Goal: Check status: Check status

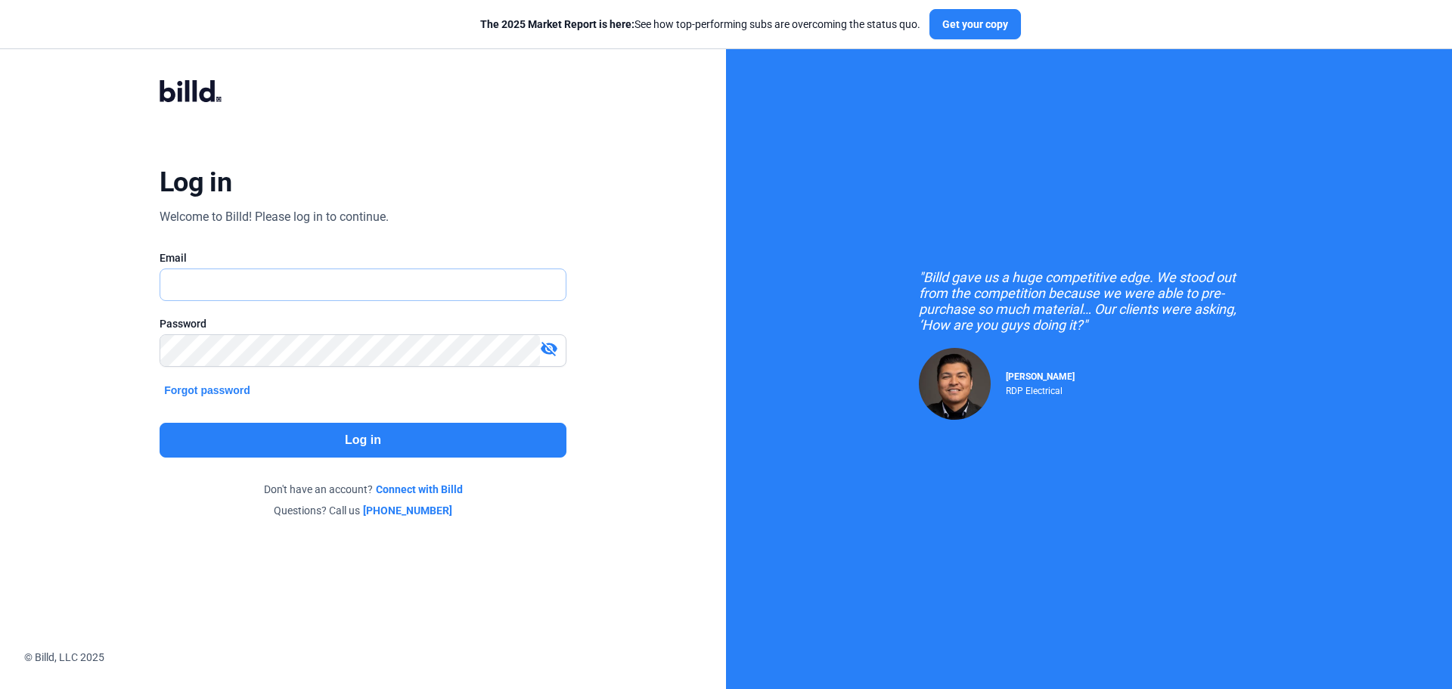
click at [335, 282] on input "text" at bounding box center [354, 284] width 389 height 31
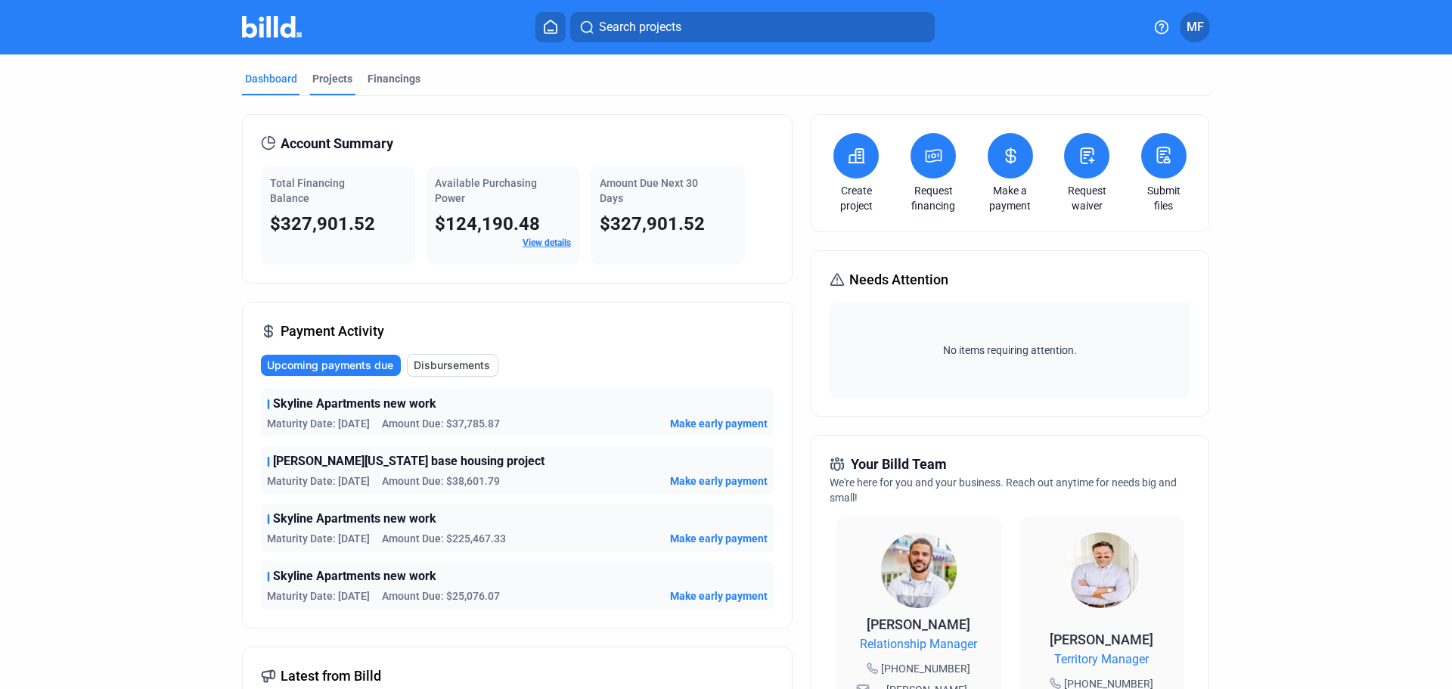
click at [331, 78] on div "Projects" at bounding box center [332, 78] width 40 height 15
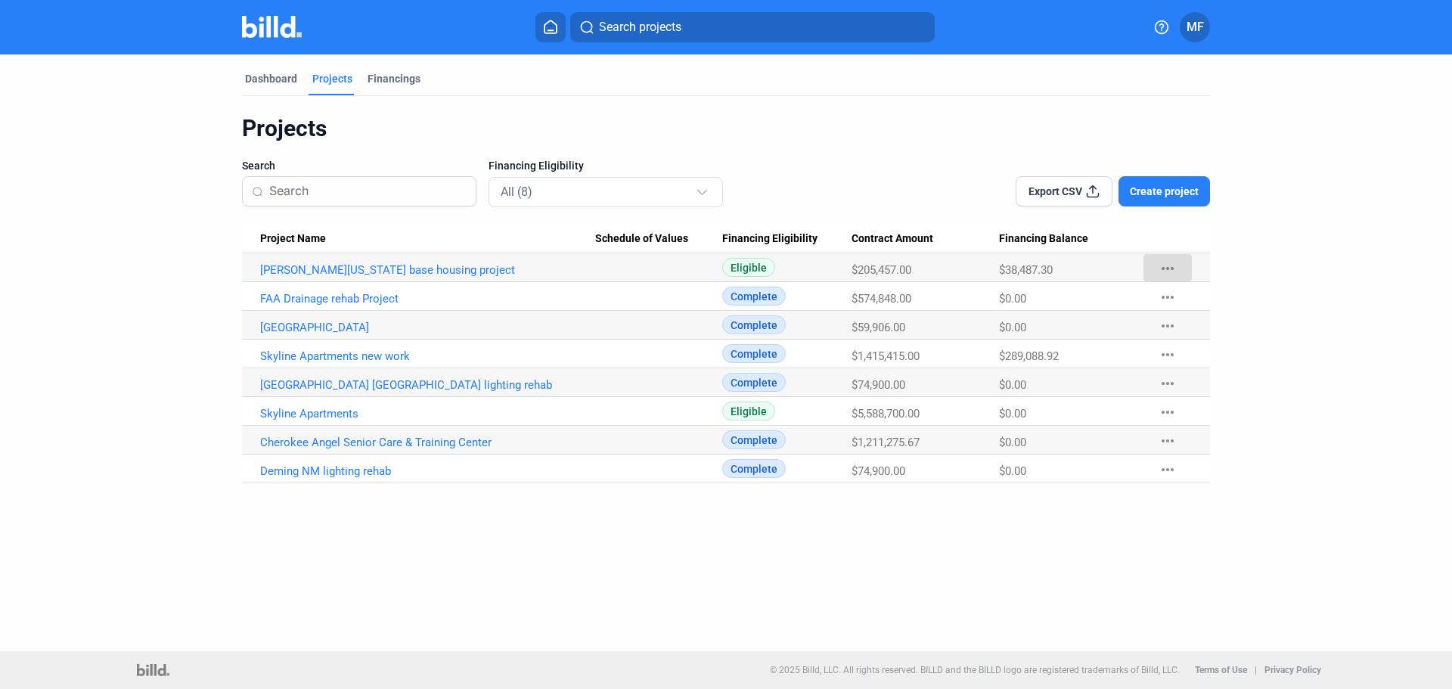
click at [1174, 267] on mat-icon "more_horiz" at bounding box center [1168, 268] width 18 height 18
click at [359, 269] on div at bounding box center [726, 344] width 1452 height 689
click at [345, 270] on link "[PERSON_NAME][US_STATE] base housing project" at bounding box center [427, 270] width 335 height 14
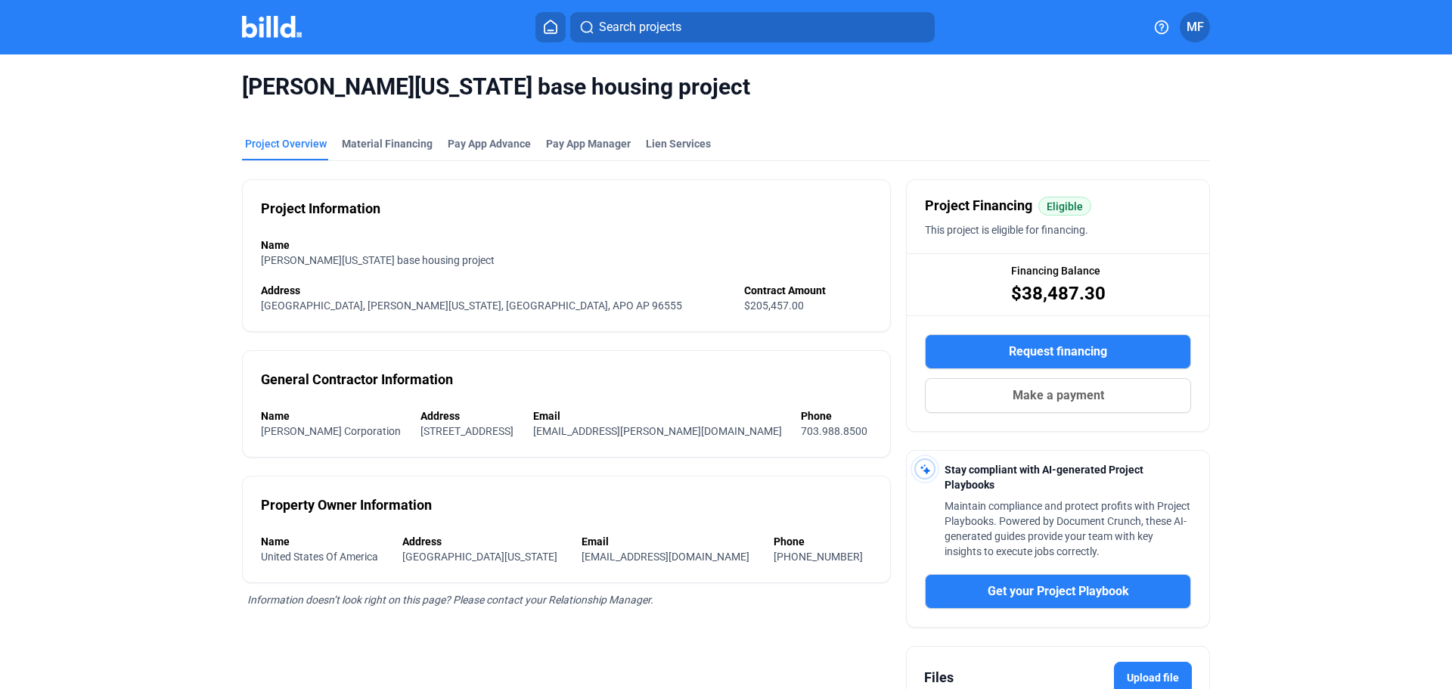
click at [1203, 22] on span "MF" at bounding box center [1195, 27] width 17 height 18
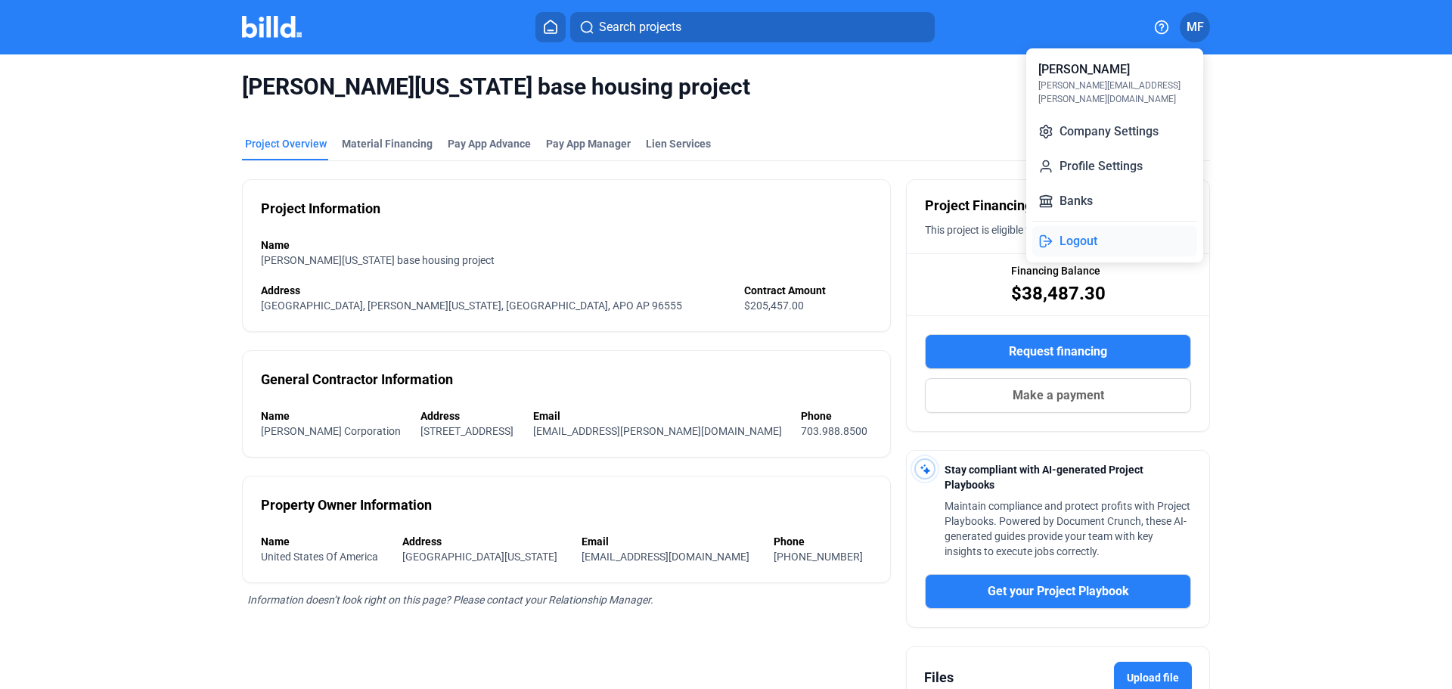
click at [1076, 228] on button "Logout" at bounding box center [1114, 241] width 165 height 30
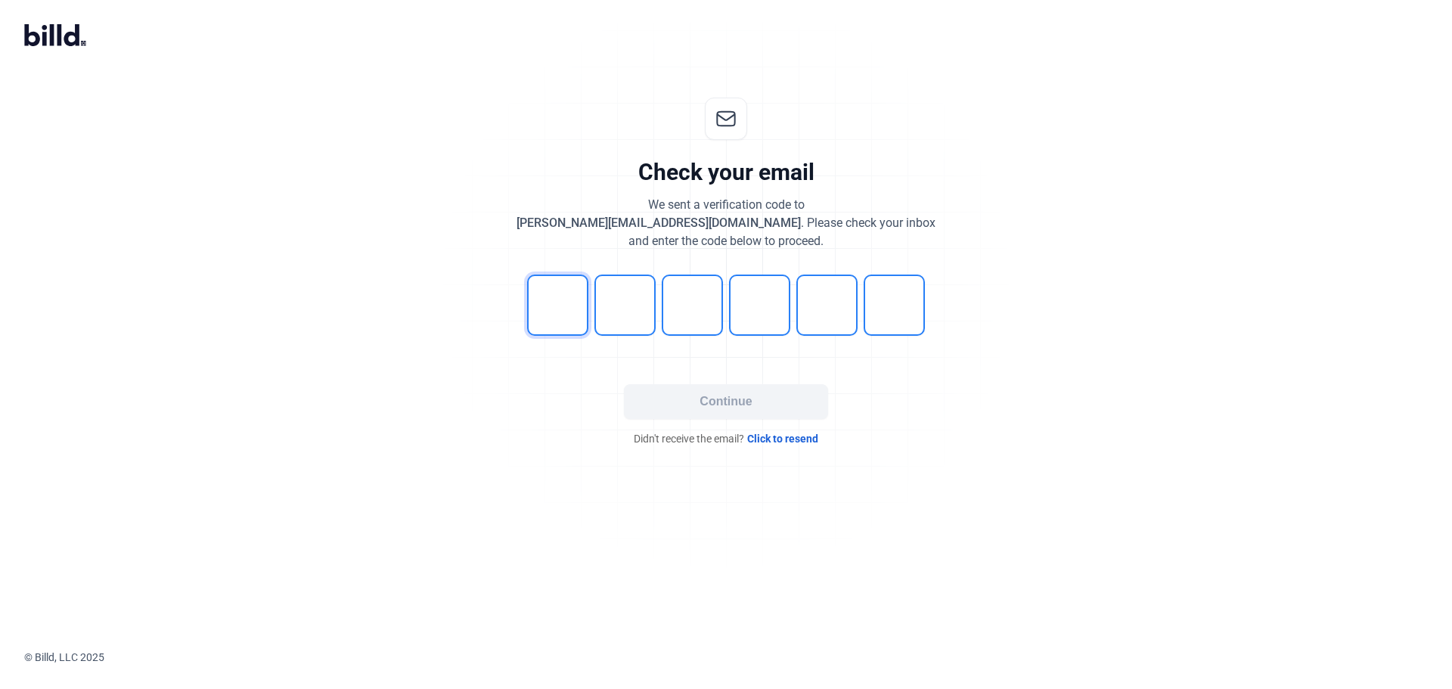
click at [559, 296] on input "tel" at bounding box center [557, 305] width 61 height 61
type input "0"
type input "1"
type input "3"
type input "6"
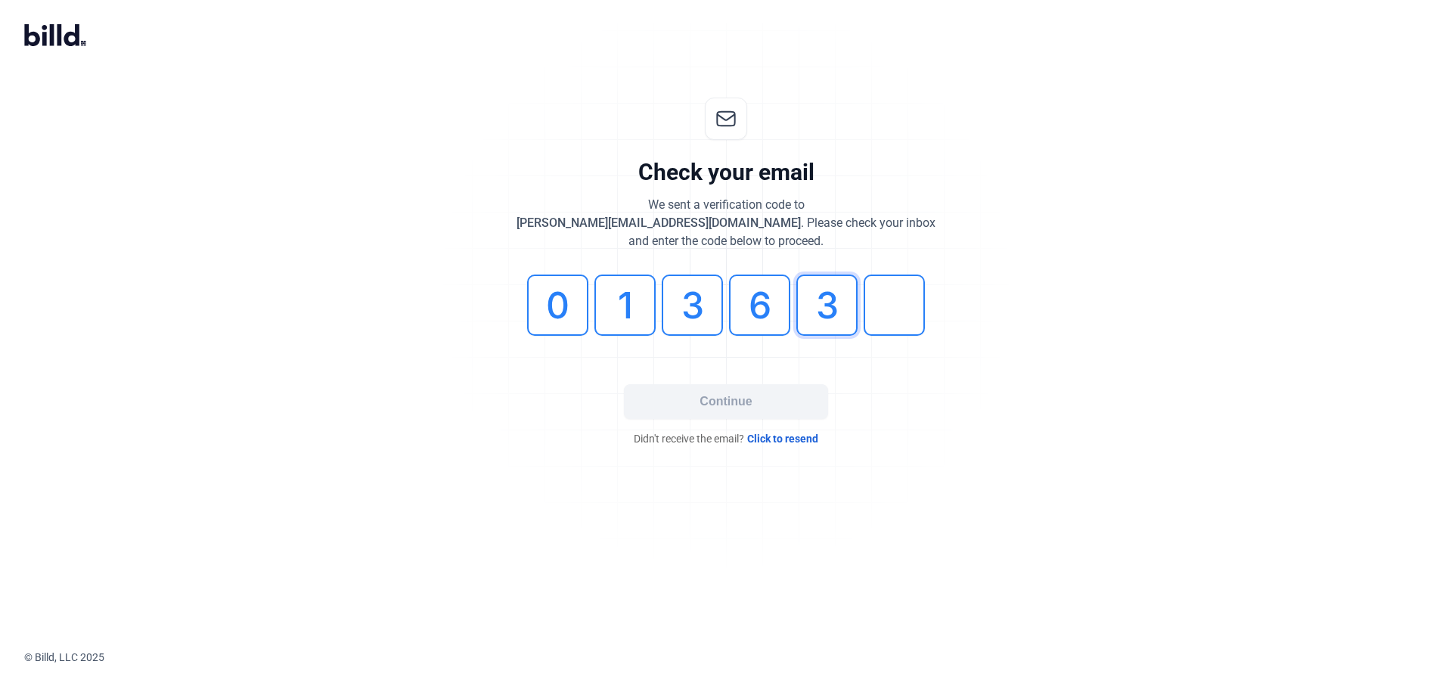
type input "3"
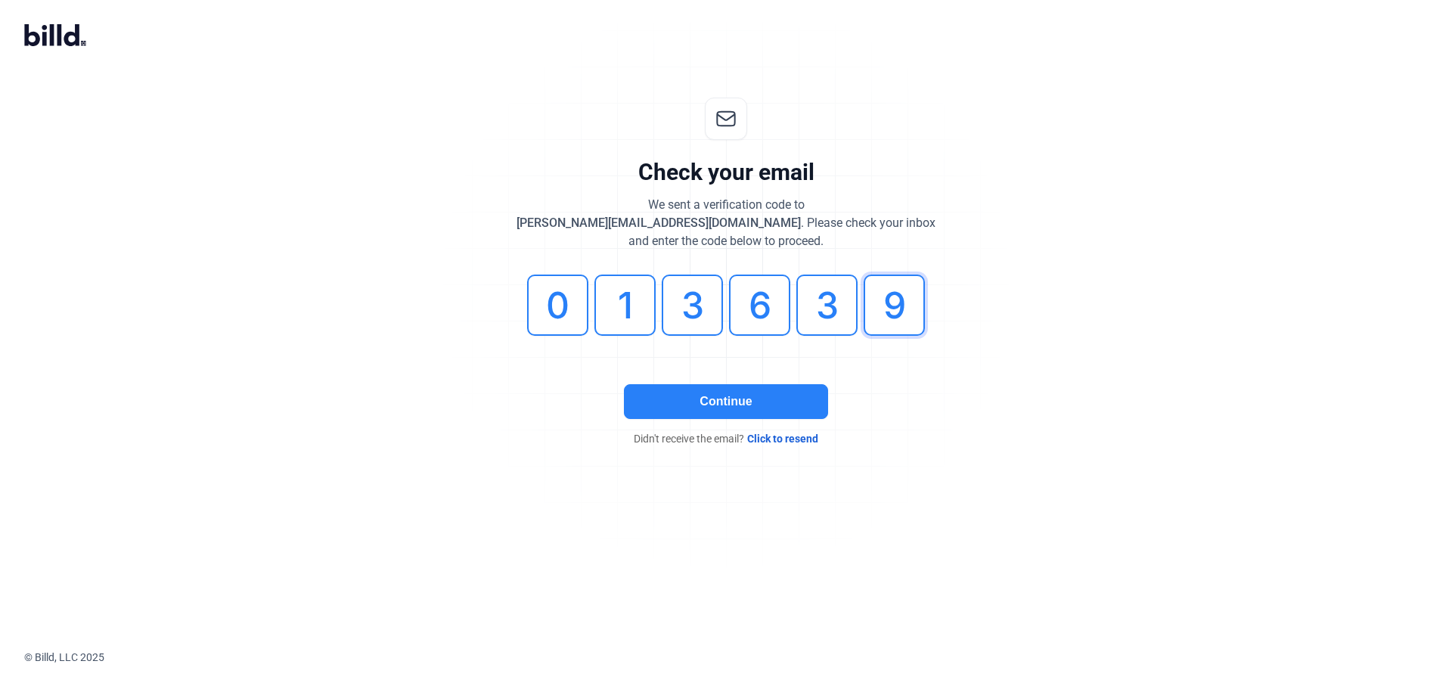
type input "9"
click at [724, 395] on button "Continue" at bounding box center [726, 401] width 204 height 35
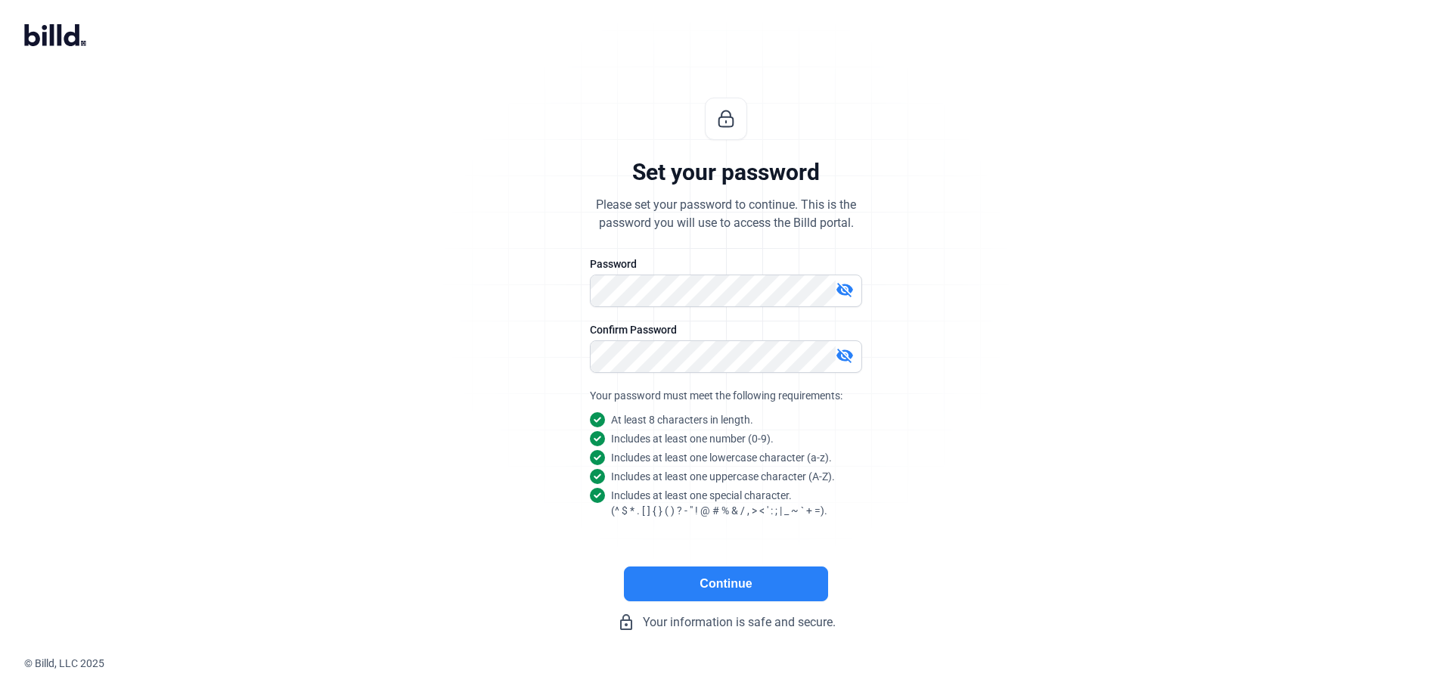
click at [743, 580] on button "Continue" at bounding box center [726, 584] width 204 height 35
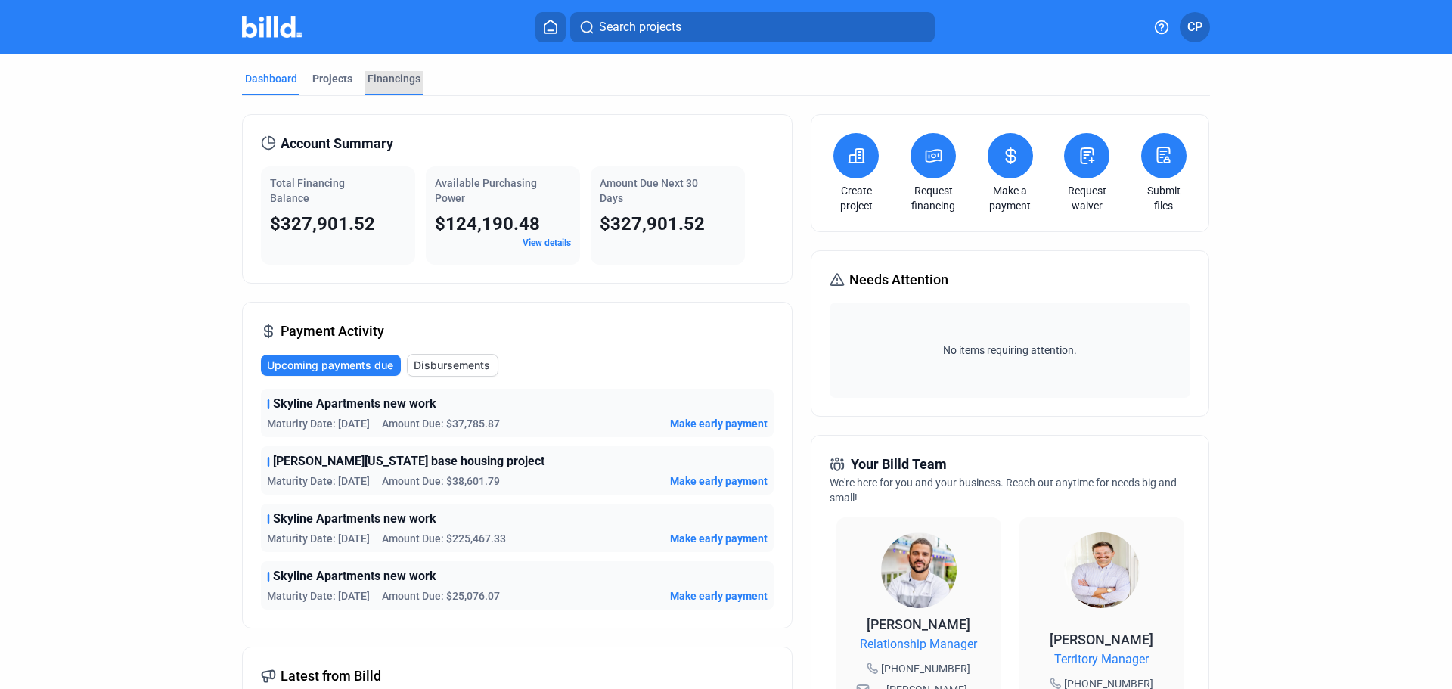
click at [386, 83] on div "Financings" at bounding box center [394, 78] width 53 height 15
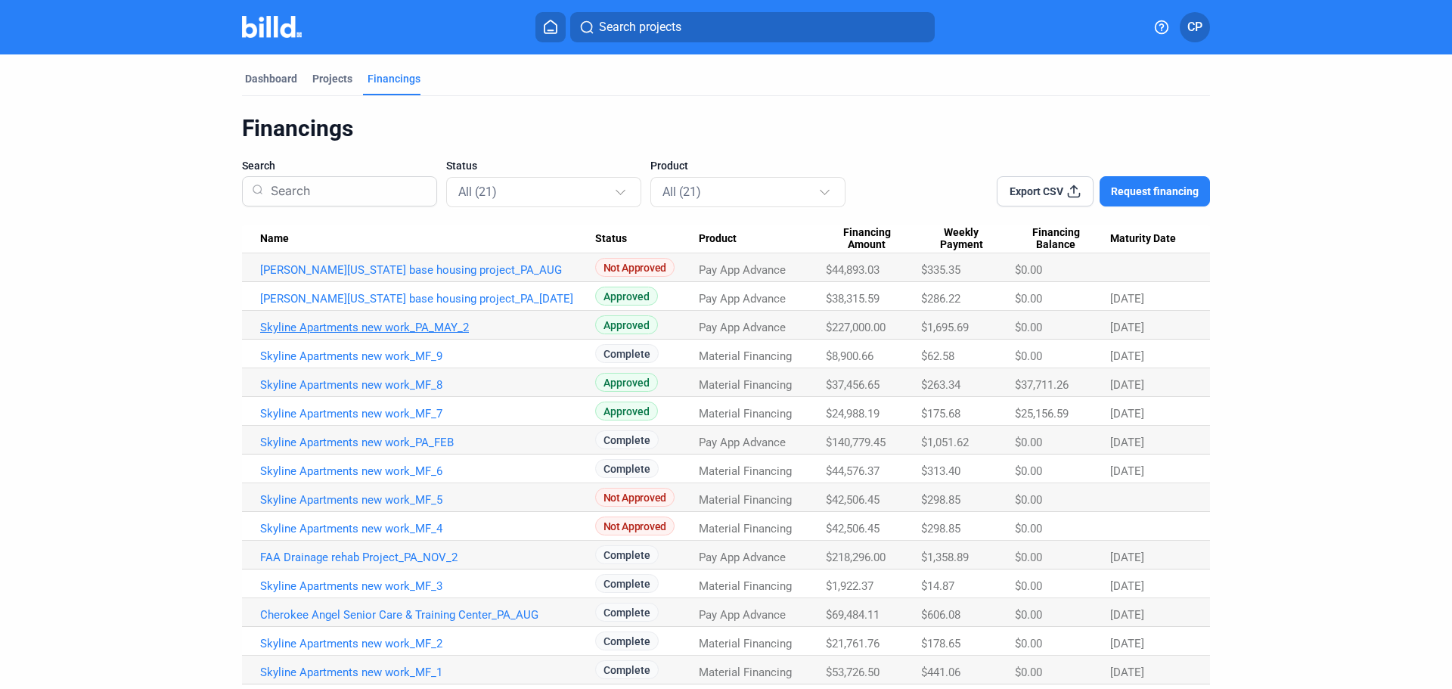
click at [403, 324] on link "Skyline Apartments new work_PA_MAY_2" at bounding box center [427, 328] width 335 height 14
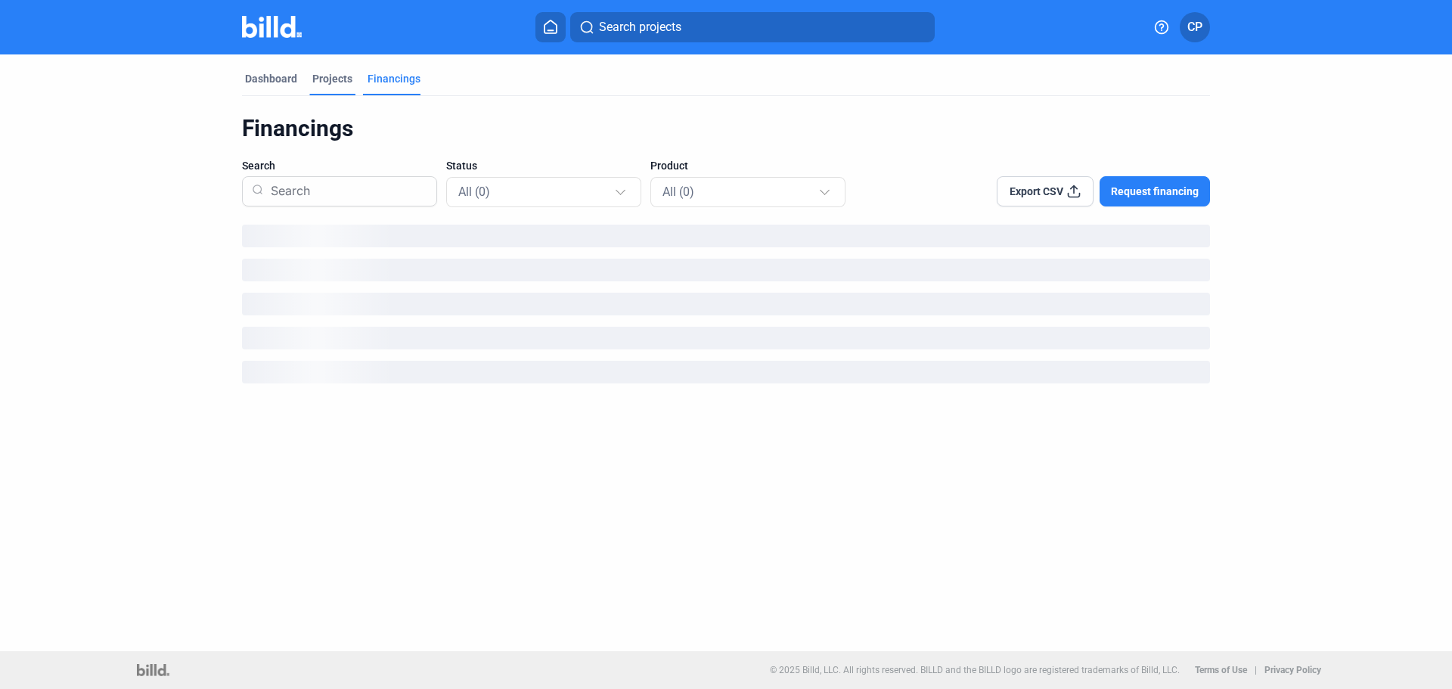
click at [328, 76] on div "Projects" at bounding box center [332, 78] width 40 height 15
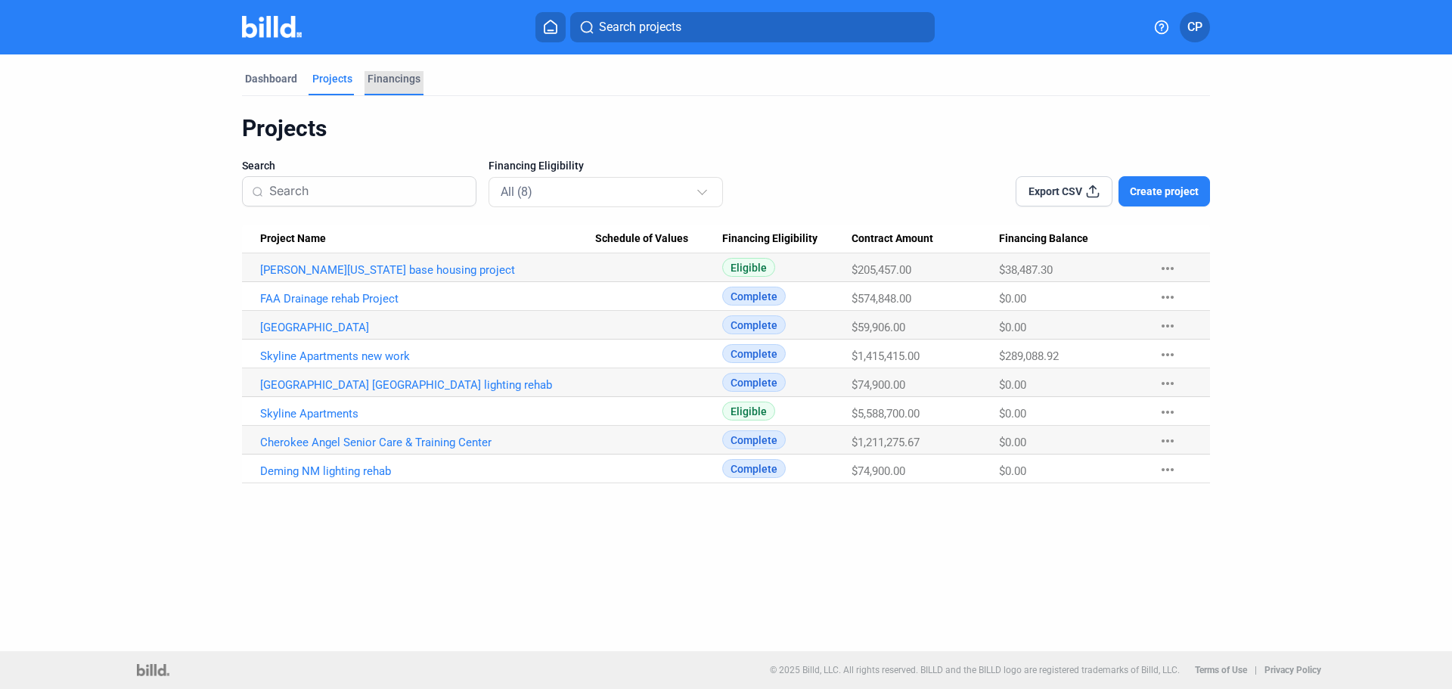
click at [381, 77] on div "Financings" at bounding box center [394, 78] width 53 height 15
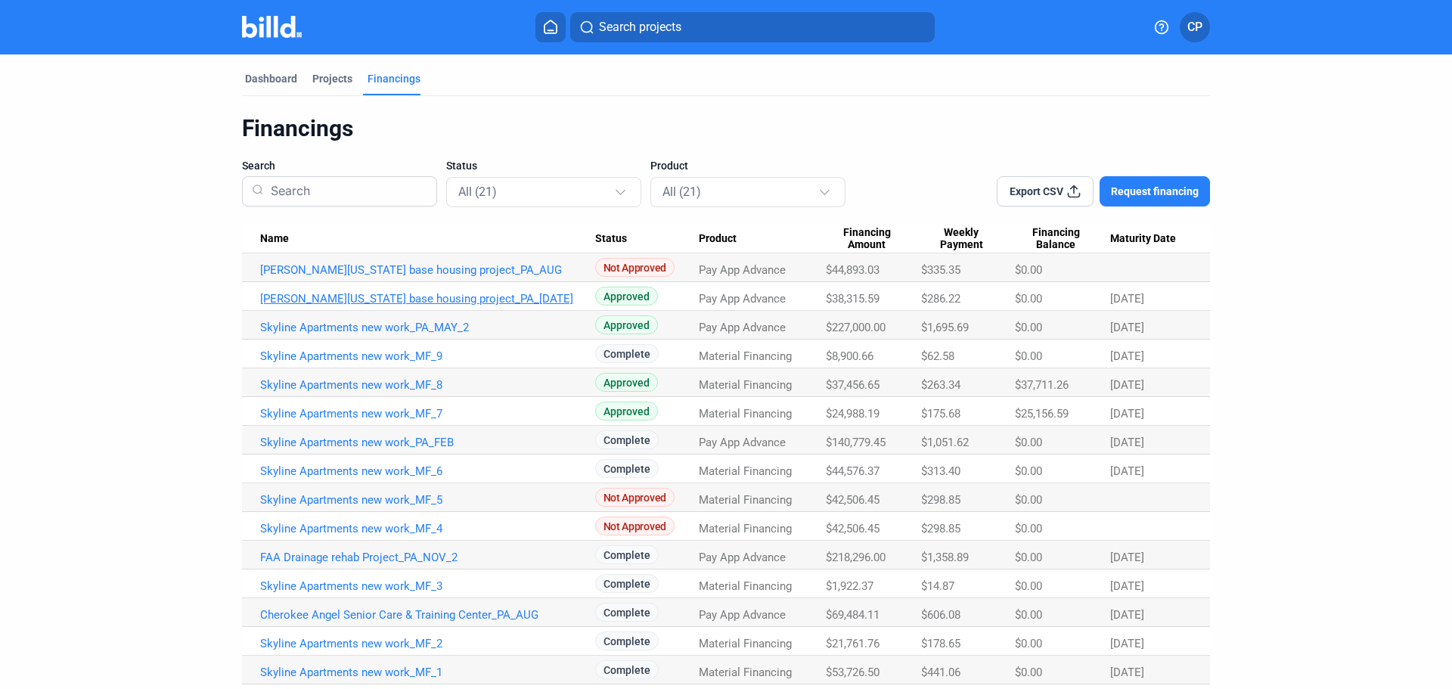
click at [359, 298] on link "[PERSON_NAME][US_STATE] base housing project_PA_[DATE]" at bounding box center [427, 299] width 335 height 14
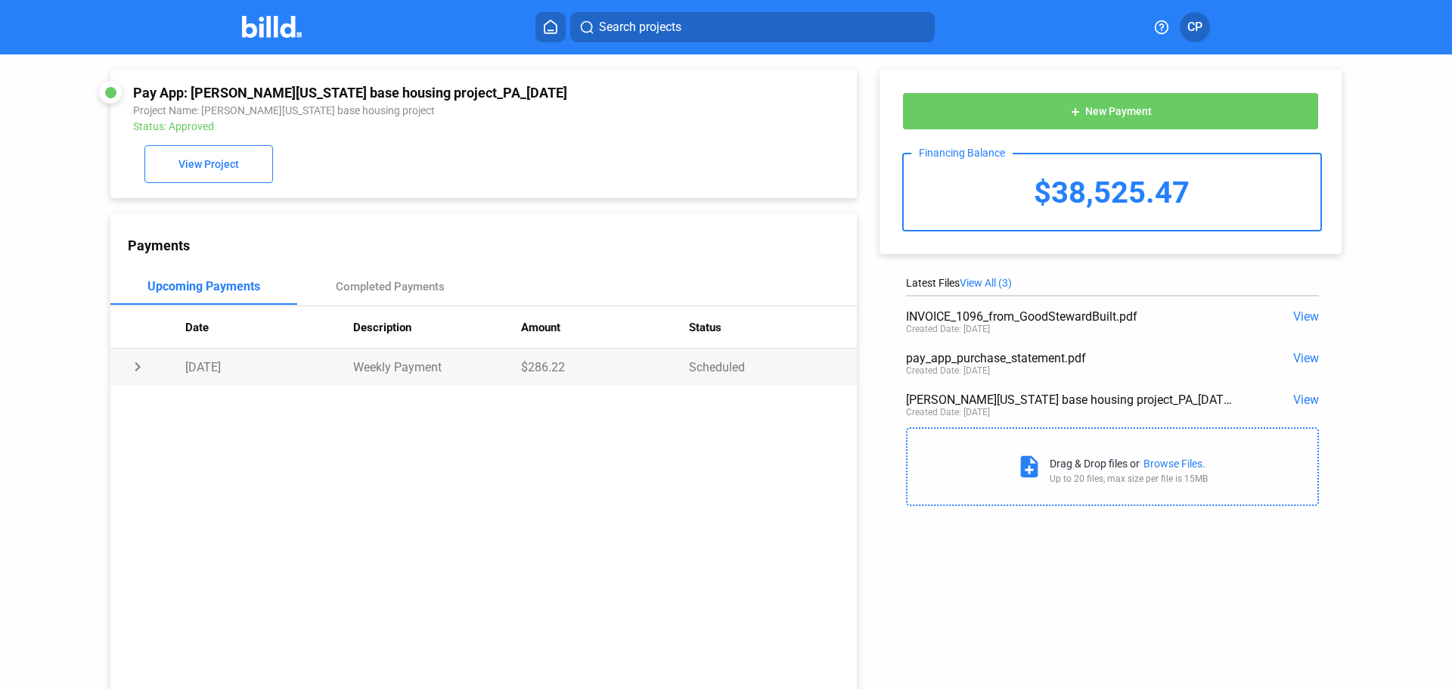
click at [134, 371] on td "chevron_right" at bounding box center [147, 367] width 75 height 36
click at [140, 371] on td "expand_more" at bounding box center [147, 367] width 75 height 36
click at [373, 287] on div "Completed Payments" at bounding box center [390, 287] width 109 height 14
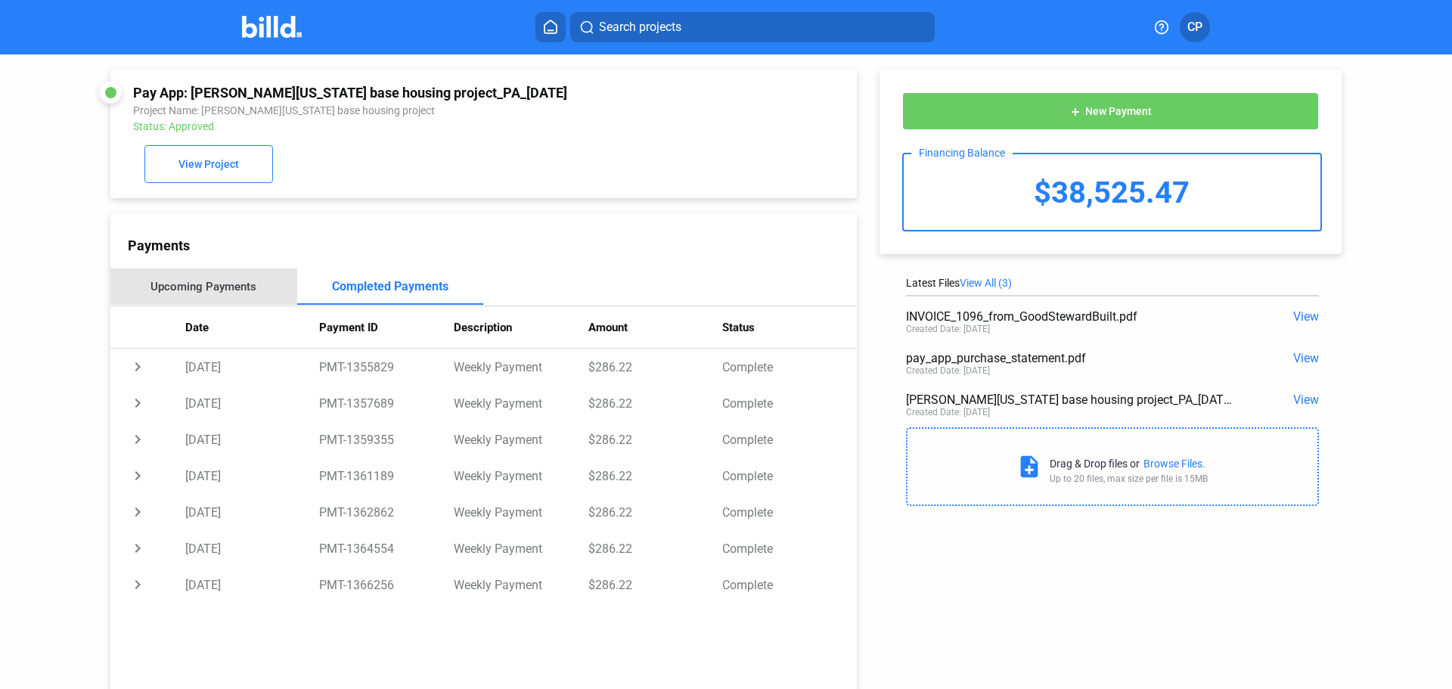
click at [230, 289] on div "Upcoming Payments" at bounding box center [204, 287] width 106 height 14
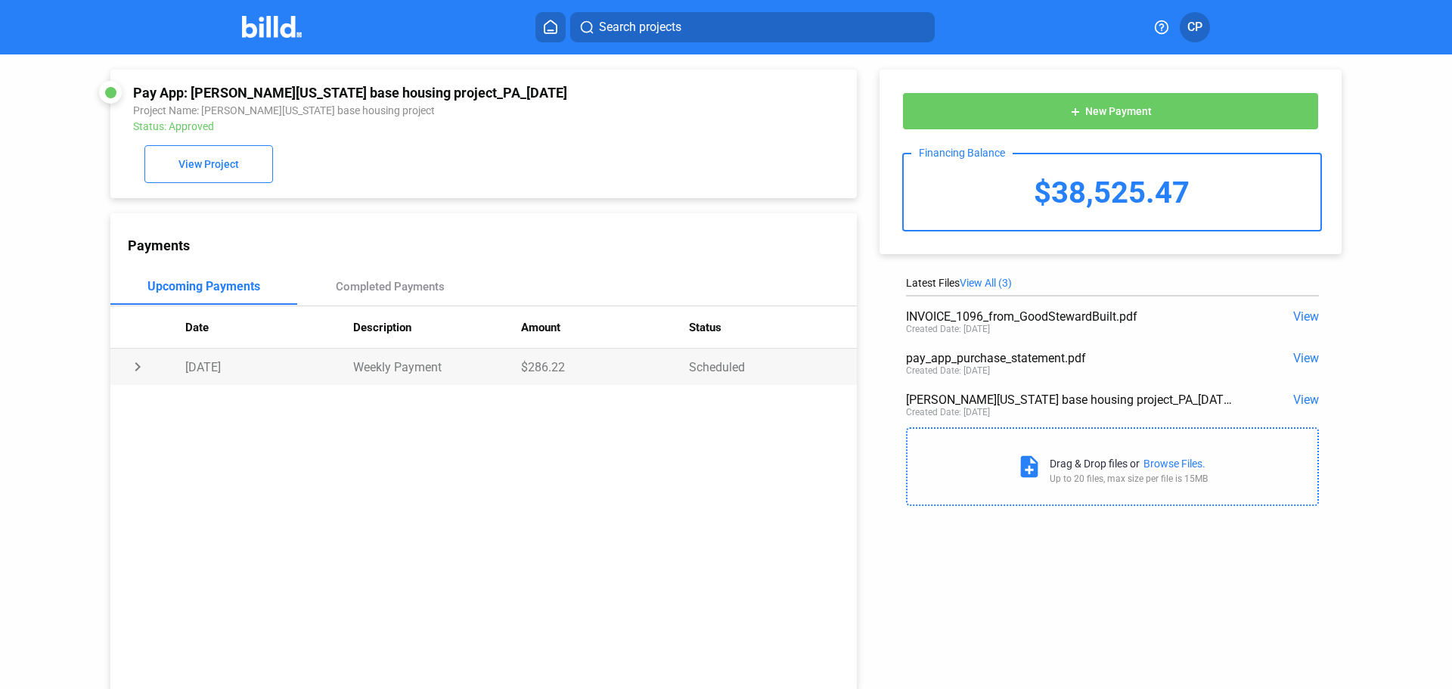
click at [135, 369] on td "chevron_right" at bounding box center [147, 367] width 75 height 36
click at [138, 372] on td "expand_more" at bounding box center [147, 367] width 75 height 36
click at [372, 278] on div "Completed Payments" at bounding box center [390, 287] width 187 height 36
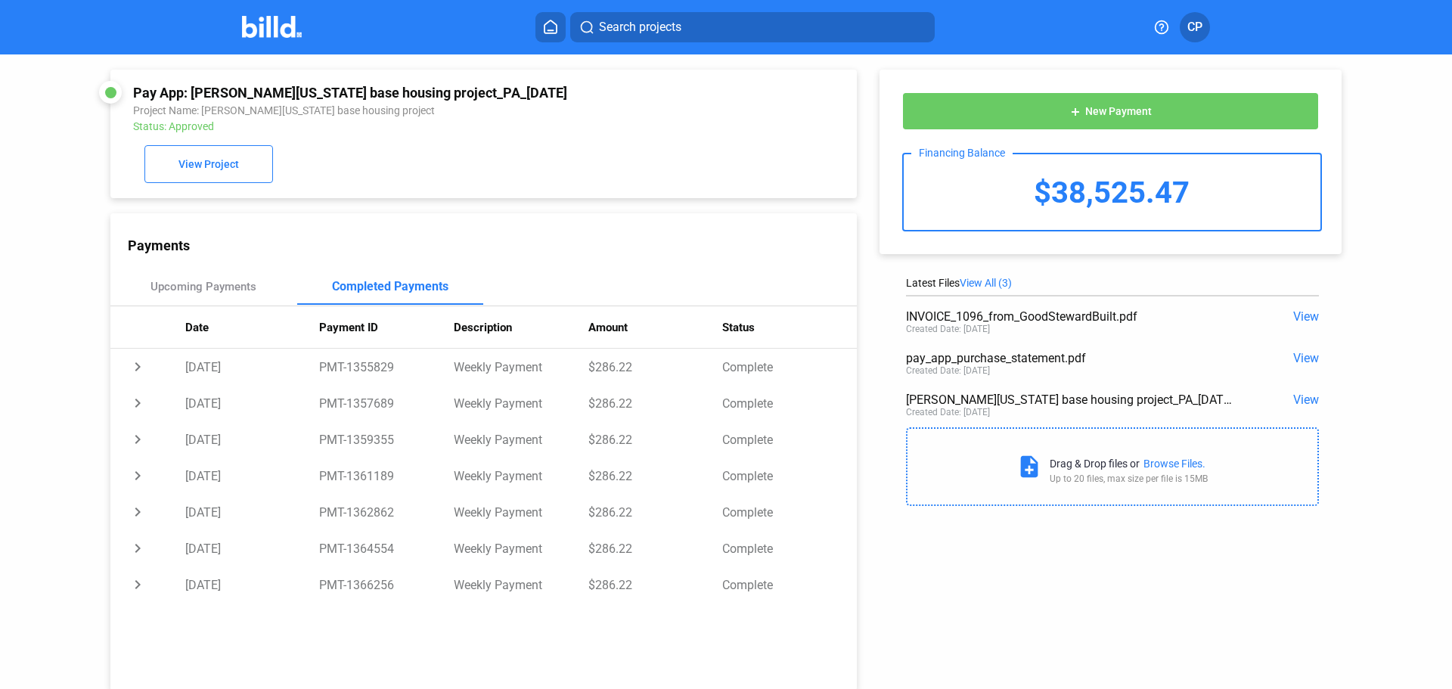
click at [276, 31] on img at bounding box center [272, 27] width 60 height 22
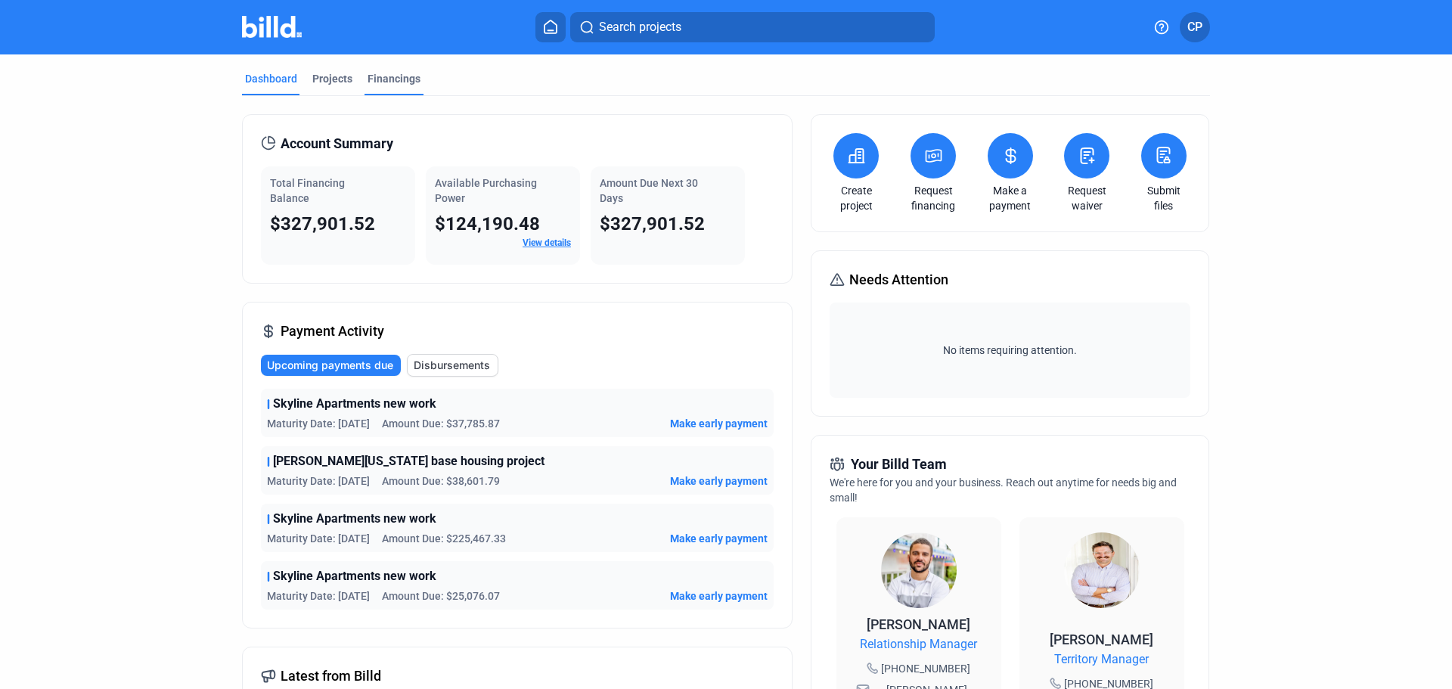
click at [388, 82] on div "Financings" at bounding box center [394, 78] width 53 height 15
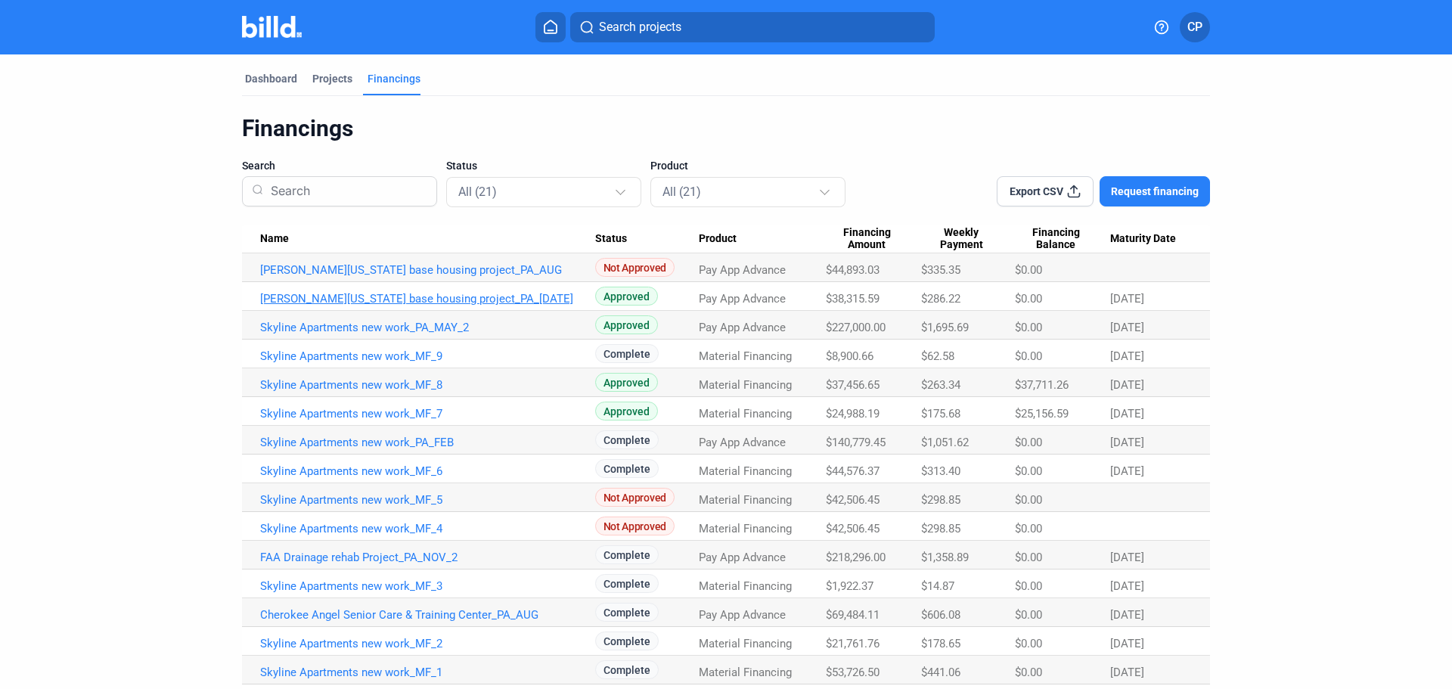
click at [357, 297] on link "[PERSON_NAME][US_STATE] base housing project_PA_[DATE]" at bounding box center [427, 299] width 335 height 14
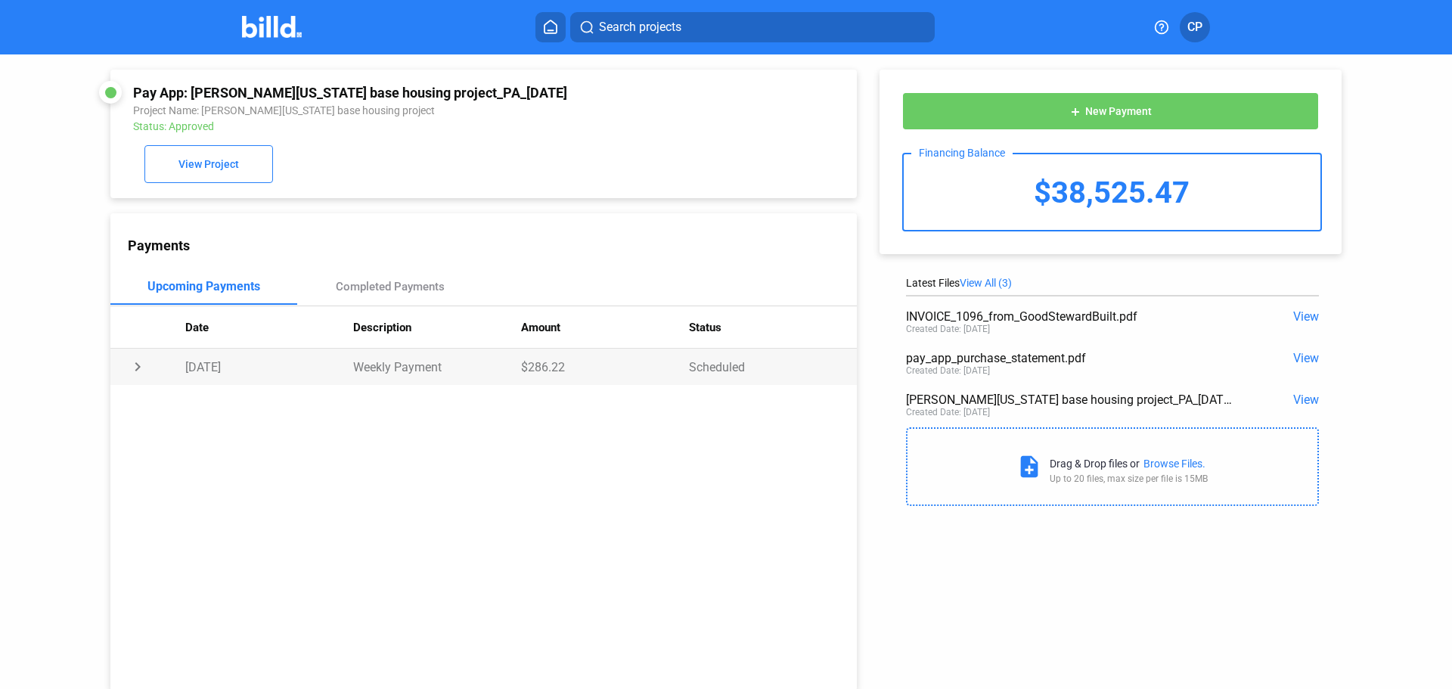
click at [134, 372] on td "chevron_right" at bounding box center [147, 367] width 75 height 36
click at [1301, 321] on span "View" at bounding box center [1306, 316] width 26 height 14
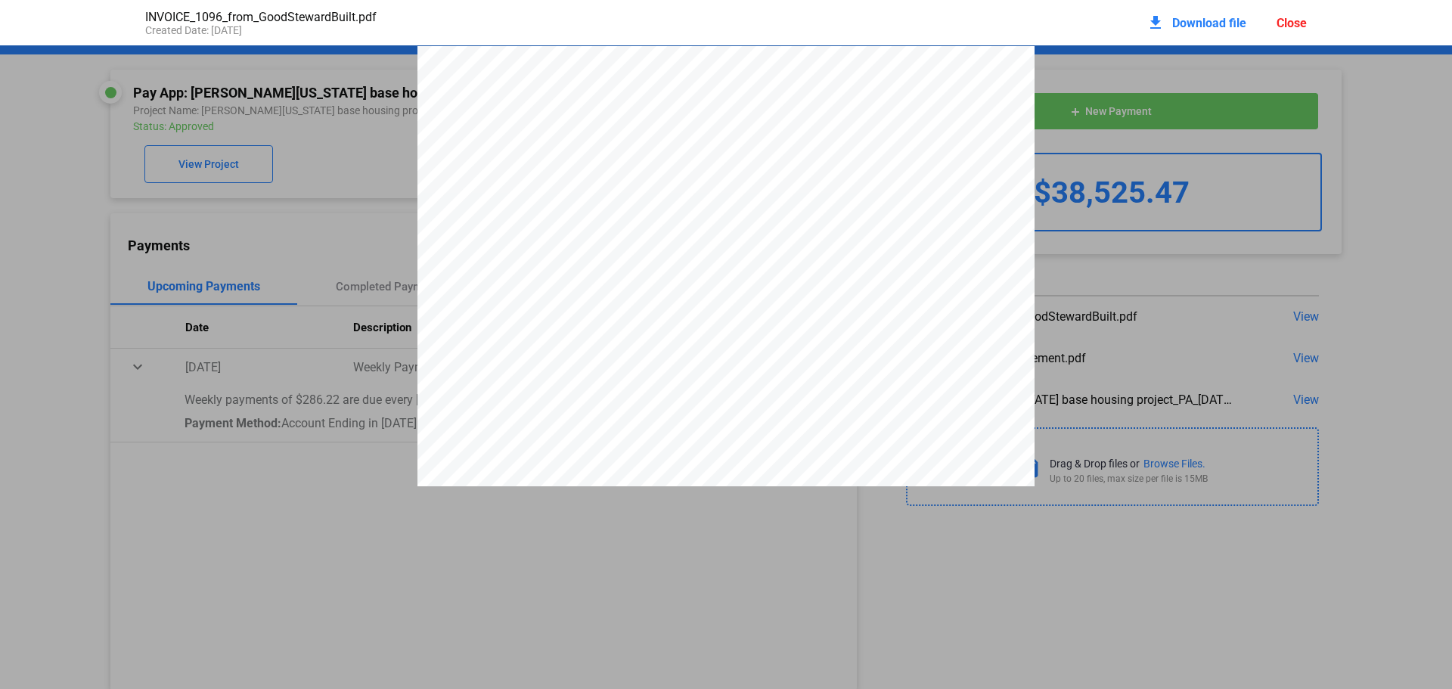
click at [1299, 24] on div "Close" at bounding box center [1292, 23] width 30 height 14
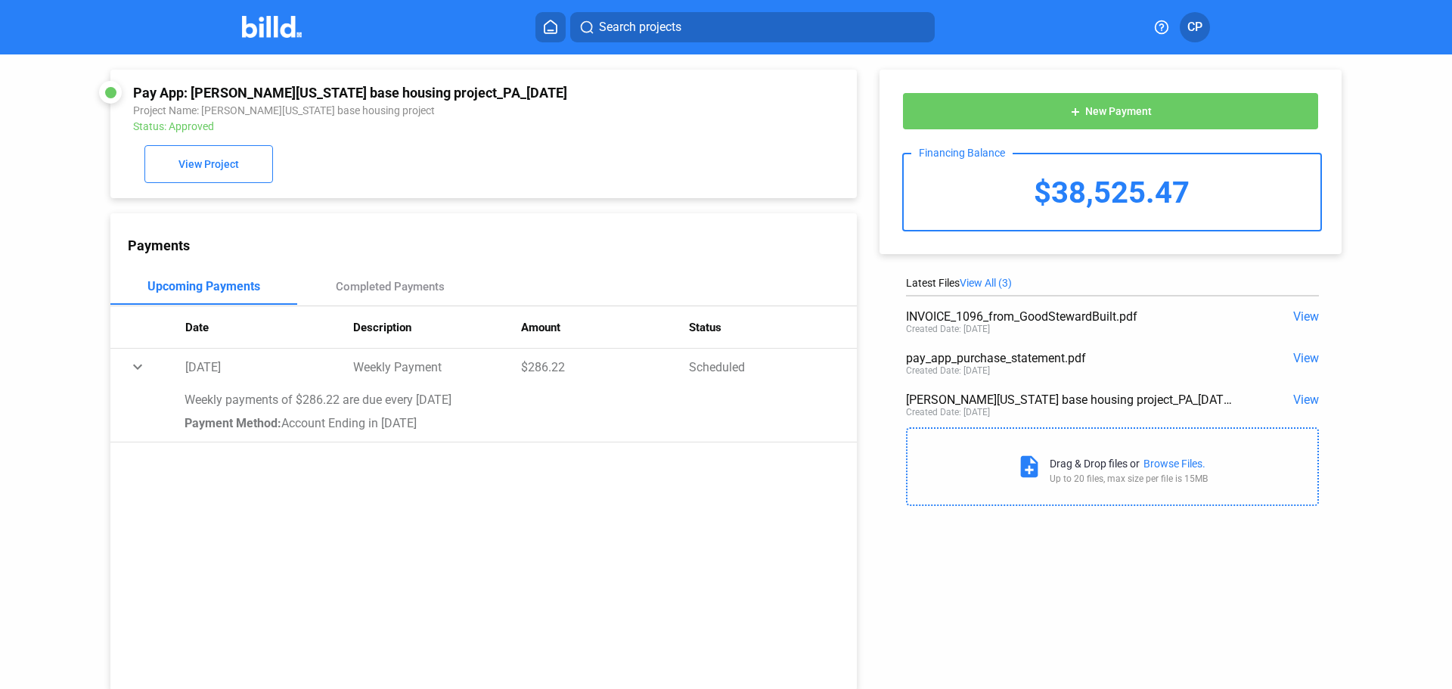
click at [265, 23] on img at bounding box center [272, 27] width 60 height 22
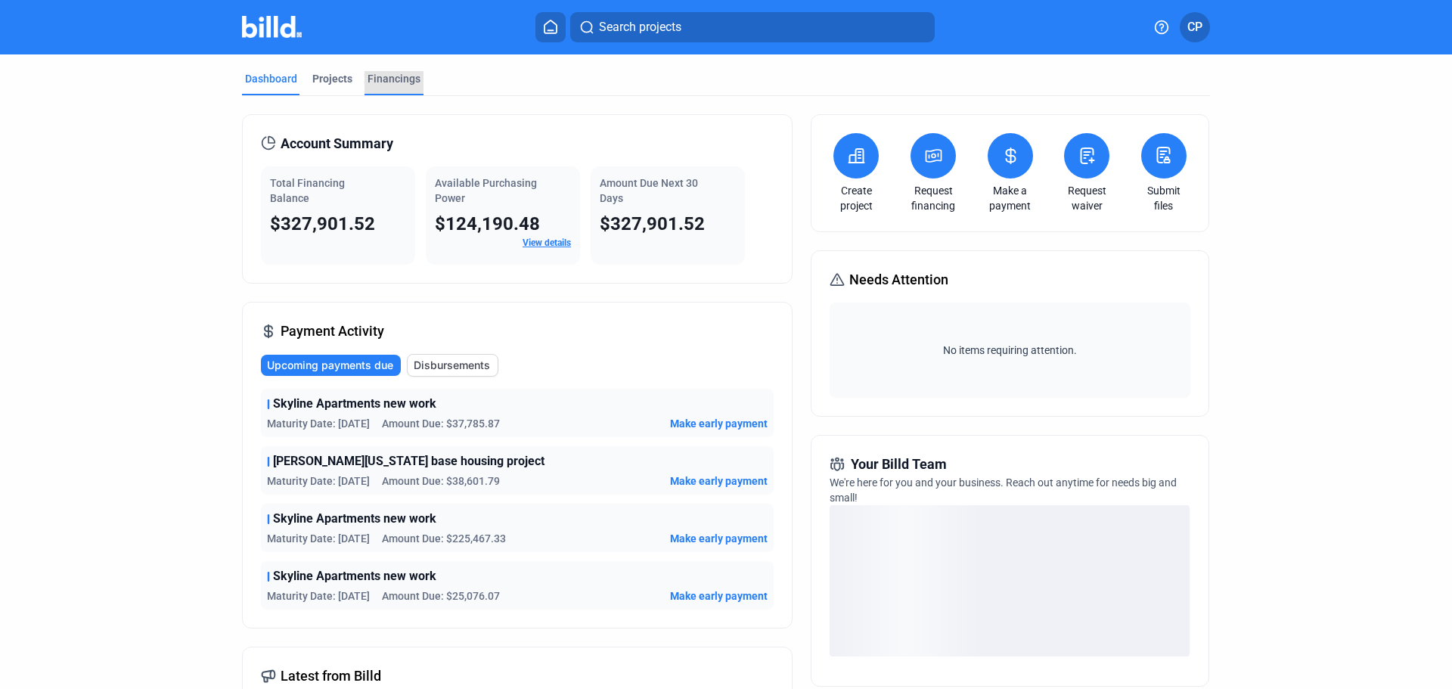
click at [405, 79] on div "Financings" at bounding box center [394, 78] width 53 height 15
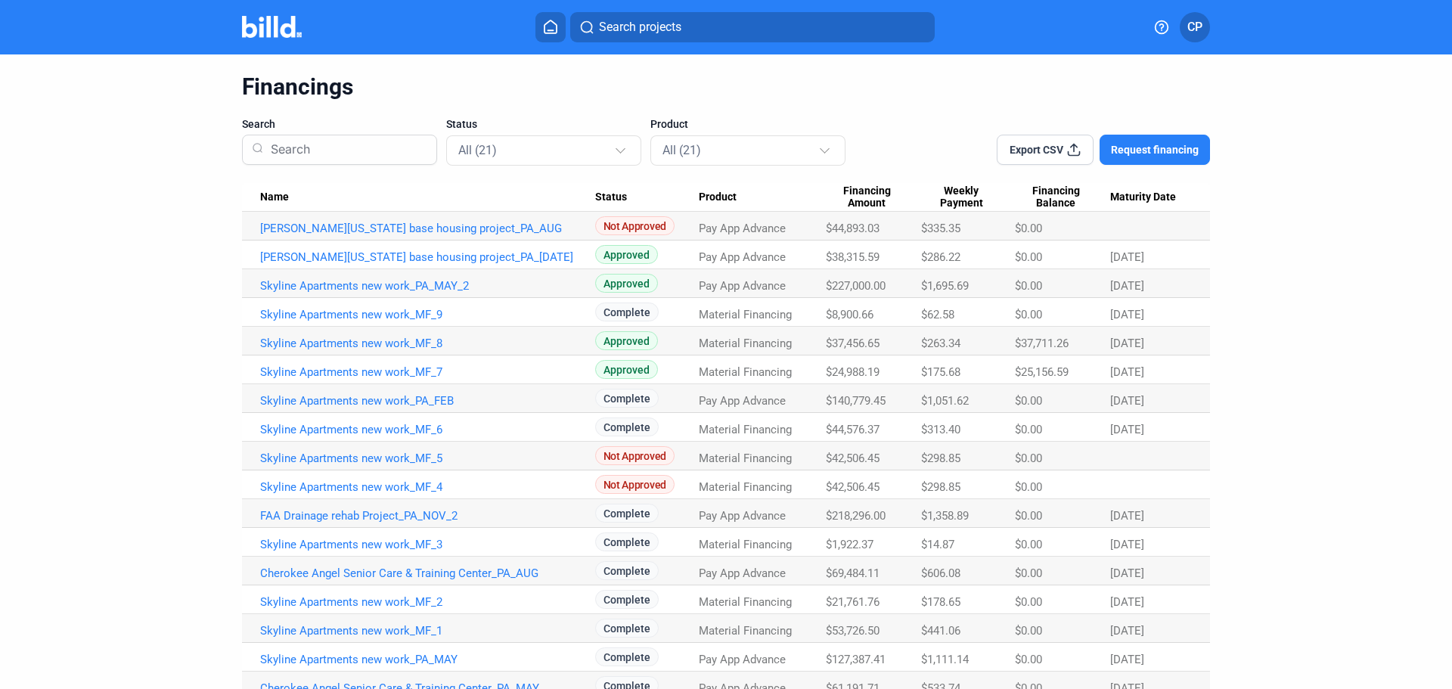
scroll to position [76, 0]
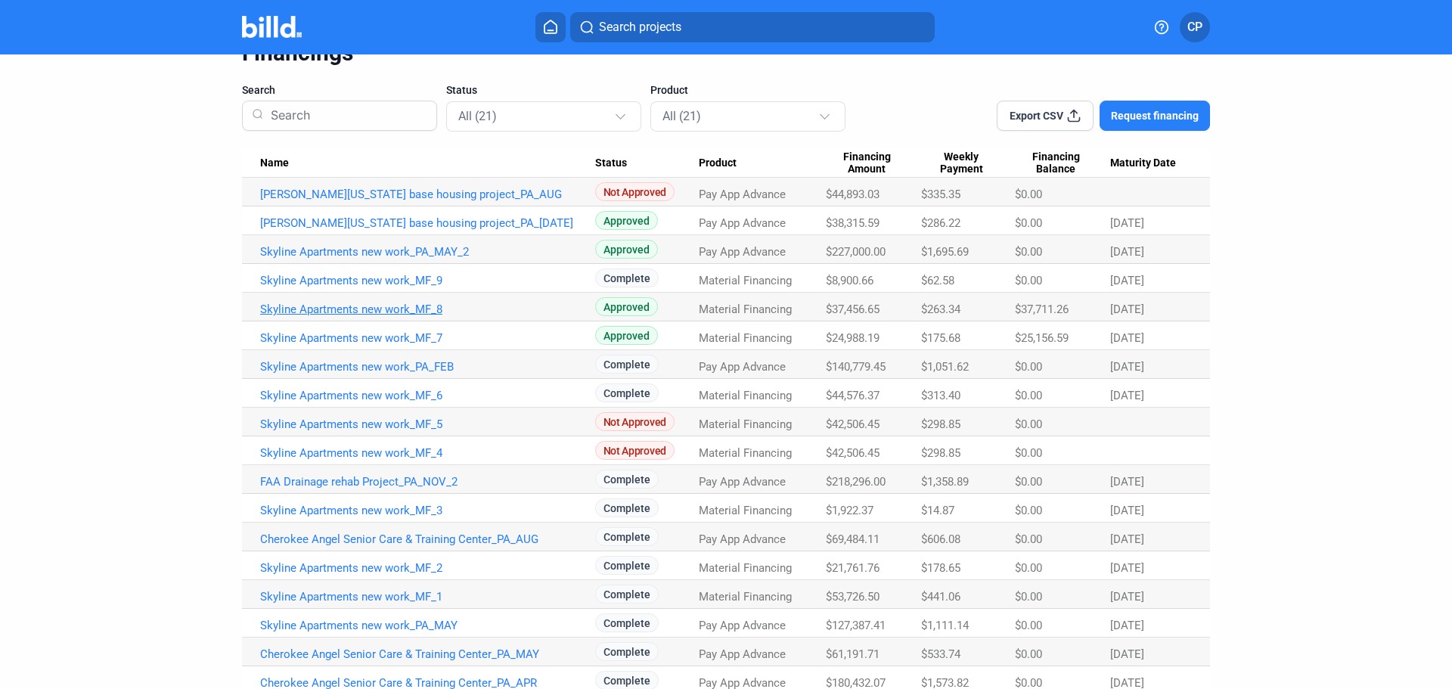
click at [379, 309] on link "Skyline Apartments new work_MF_8" at bounding box center [427, 310] width 335 height 14
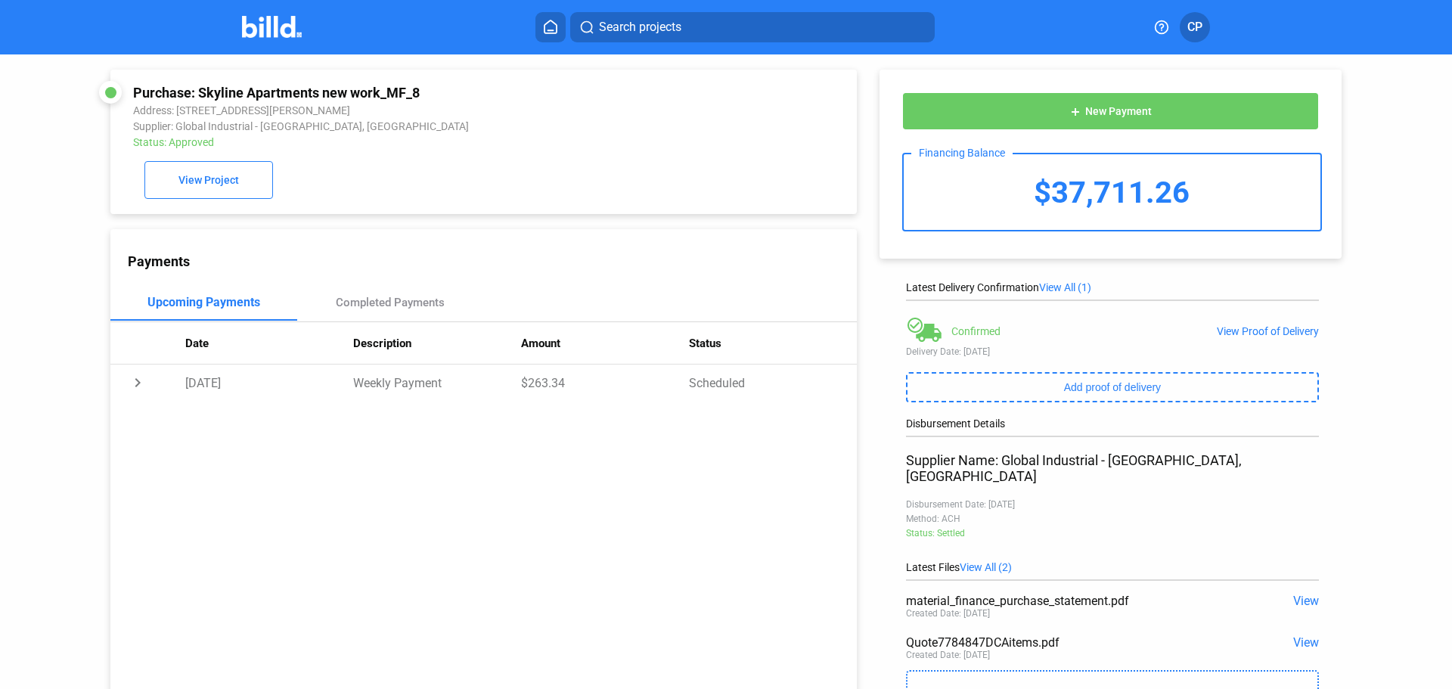
click at [263, 27] on img at bounding box center [272, 27] width 60 height 22
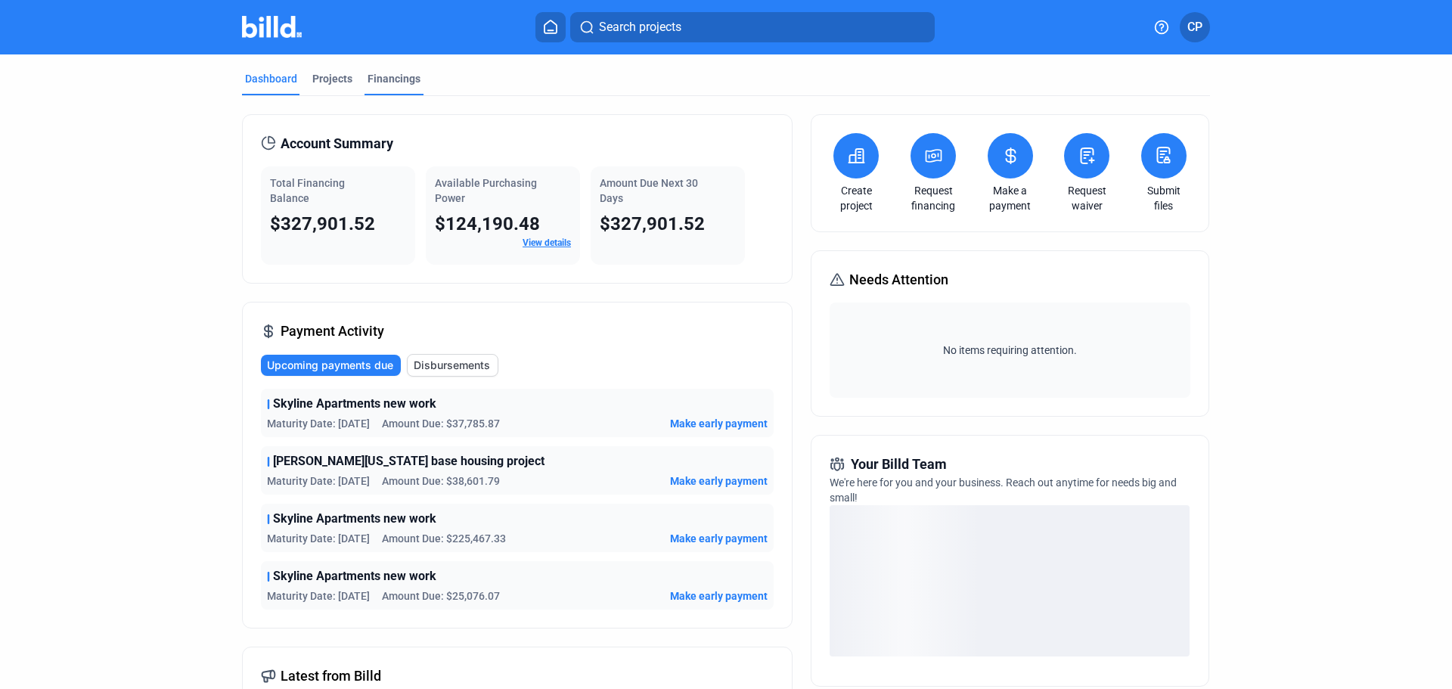
click at [396, 84] on div "Financings" at bounding box center [394, 78] width 53 height 15
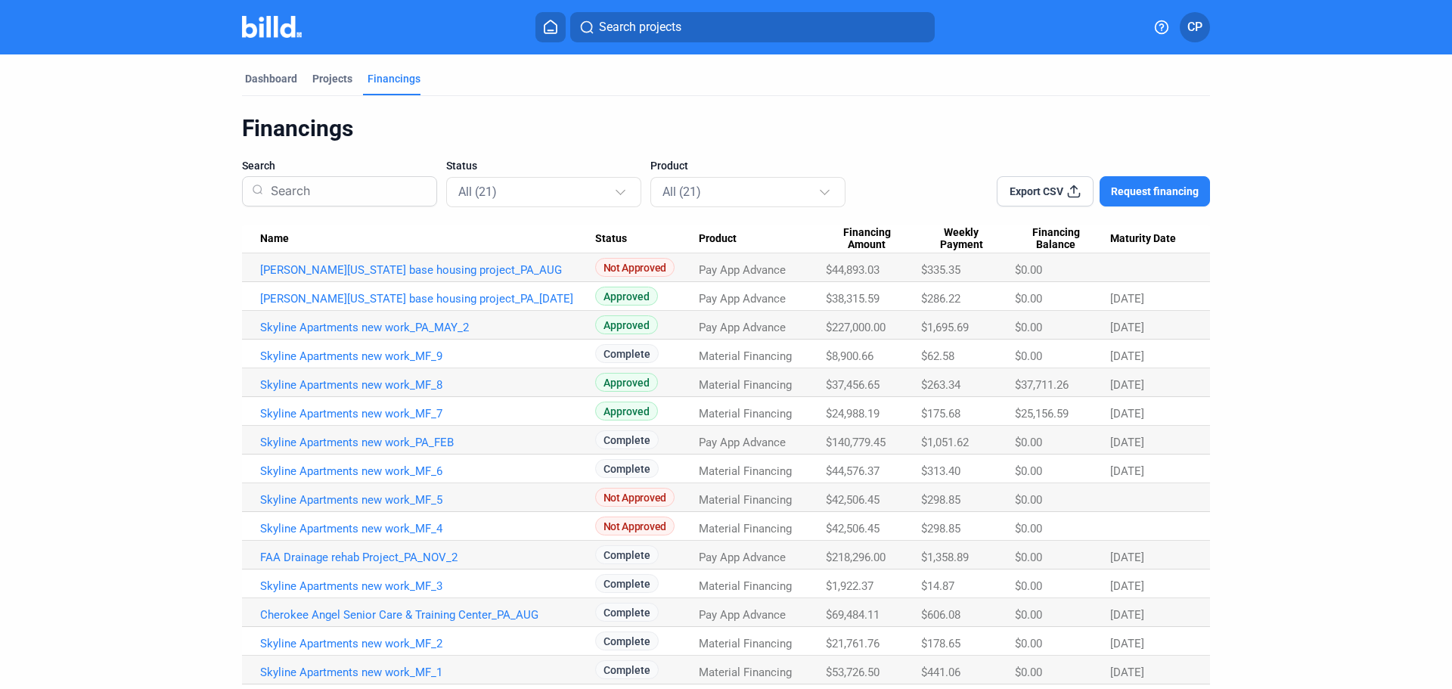
drag, startPoint x: 913, startPoint y: 304, endPoint x: 991, endPoint y: 303, distance: 77.9
click at [991, 303] on tr "Marshall Islands base housing project_PA_JUL Approved Pay App Advance $38,315.5…" at bounding box center [726, 296] width 968 height 29
click at [958, 327] on span "$1,695.69" at bounding box center [945, 328] width 48 height 14
click at [352, 355] on link "Skyline Apartments new work_MF_9" at bounding box center [427, 356] width 335 height 14
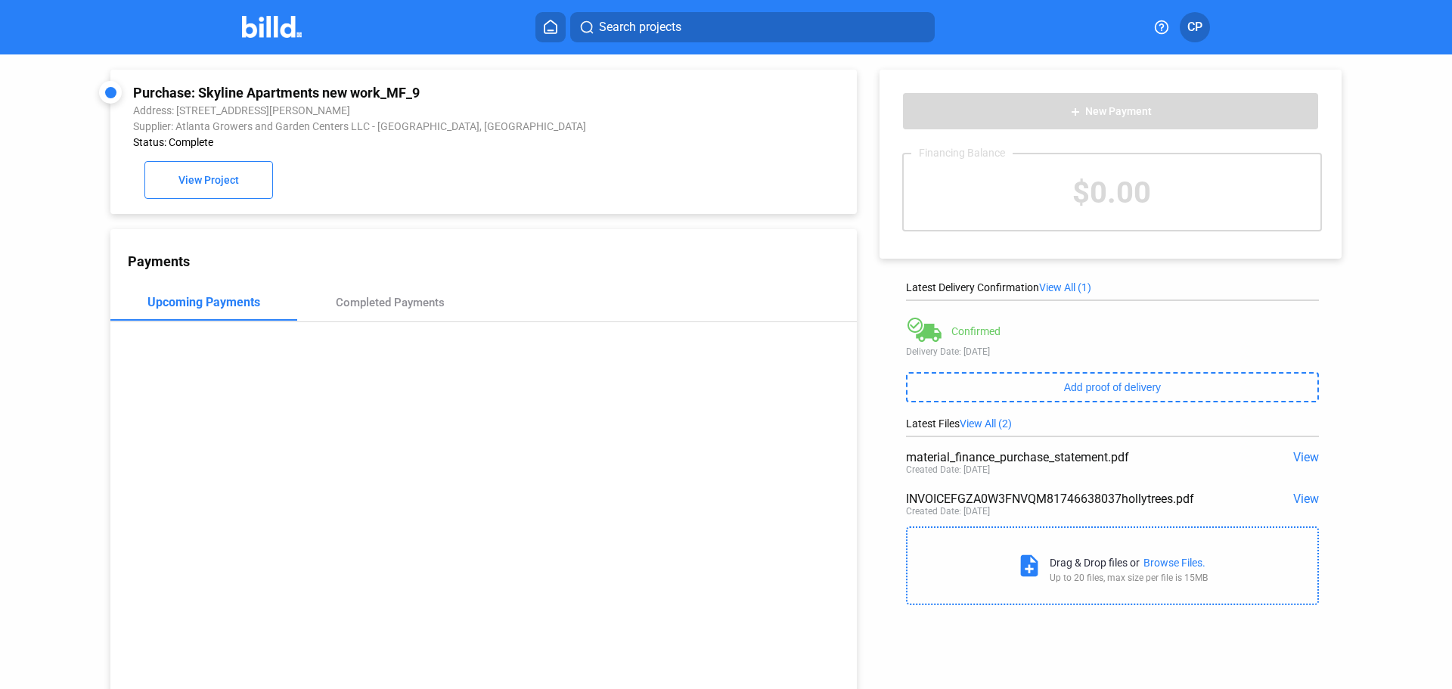
click at [1303, 459] on span "View" at bounding box center [1306, 457] width 26 height 14
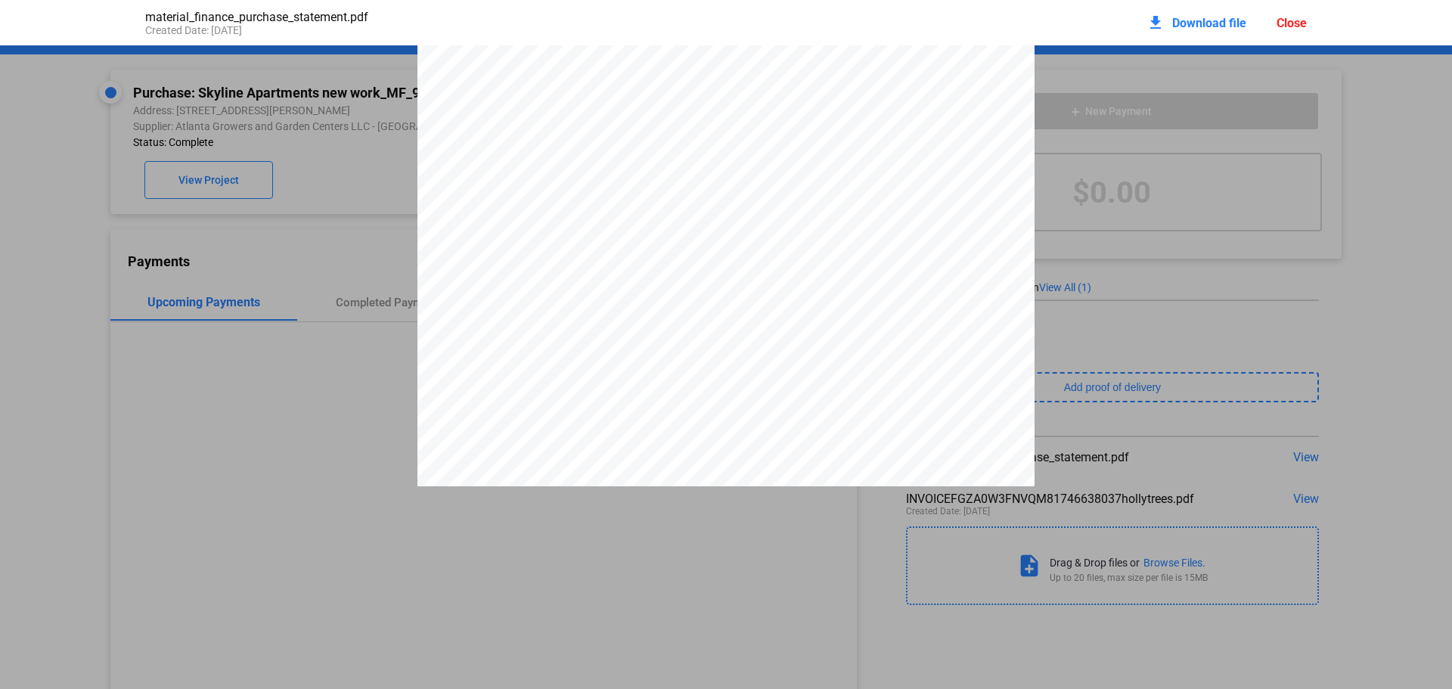
scroll to position [2943, 0]
click at [1302, 26] on div "Close" at bounding box center [1292, 23] width 30 height 14
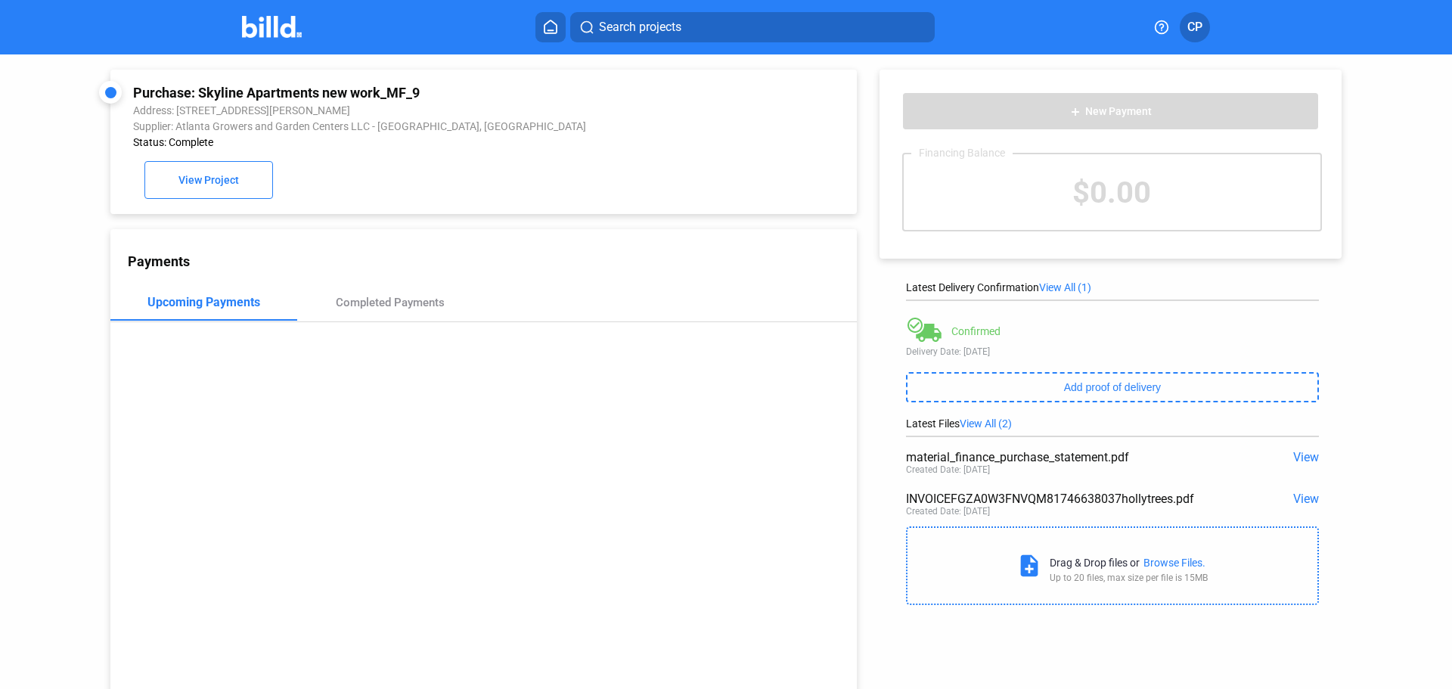
click at [256, 23] on img at bounding box center [272, 27] width 60 height 22
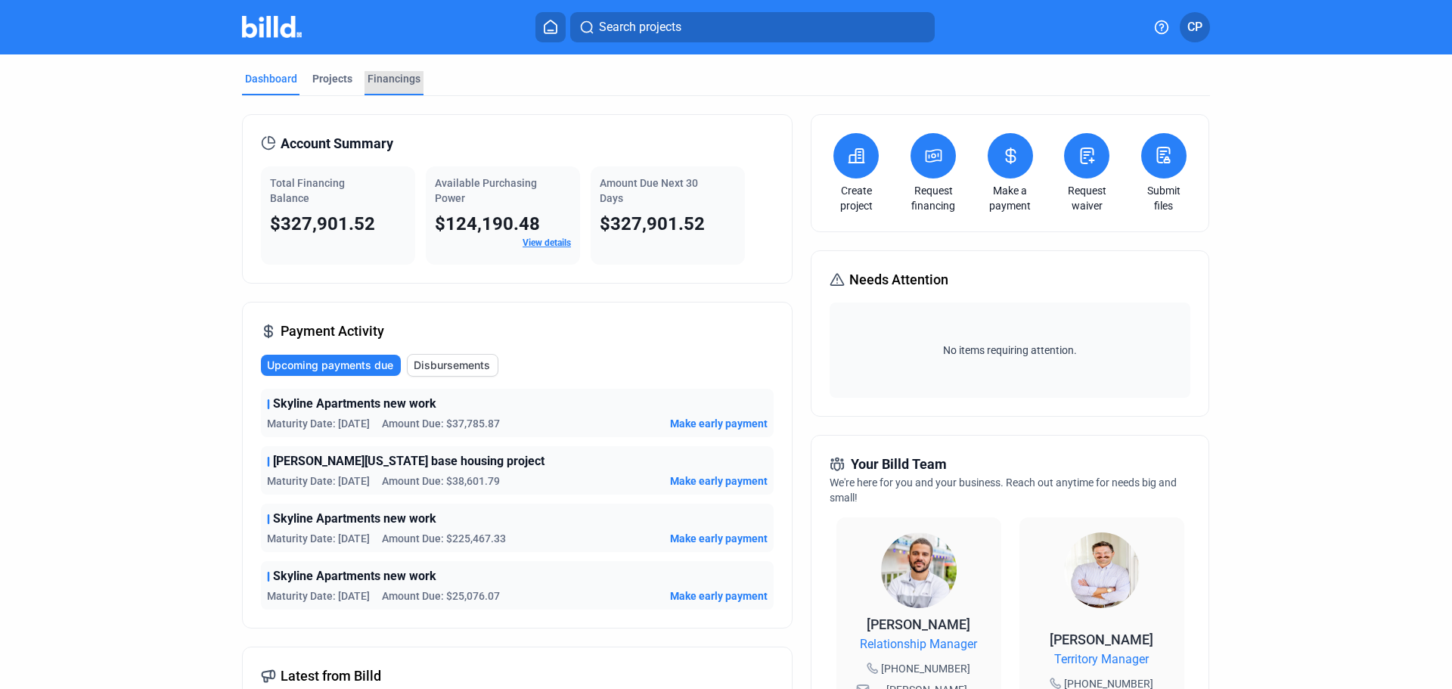
click at [407, 83] on div "Financings" at bounding box center [394, 78] width 53 height 15
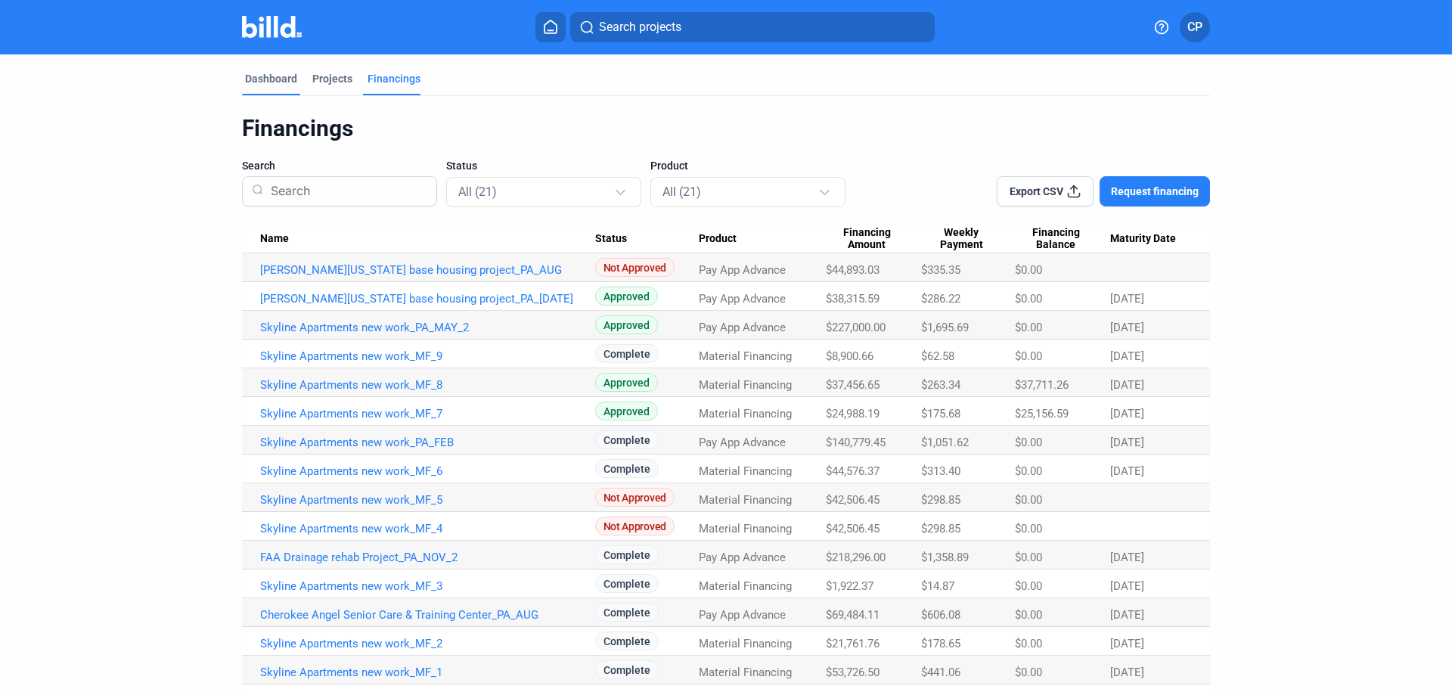
click at [265, 85] on div "Dashboard" at bounding box center [271, 78] width 52 height 15
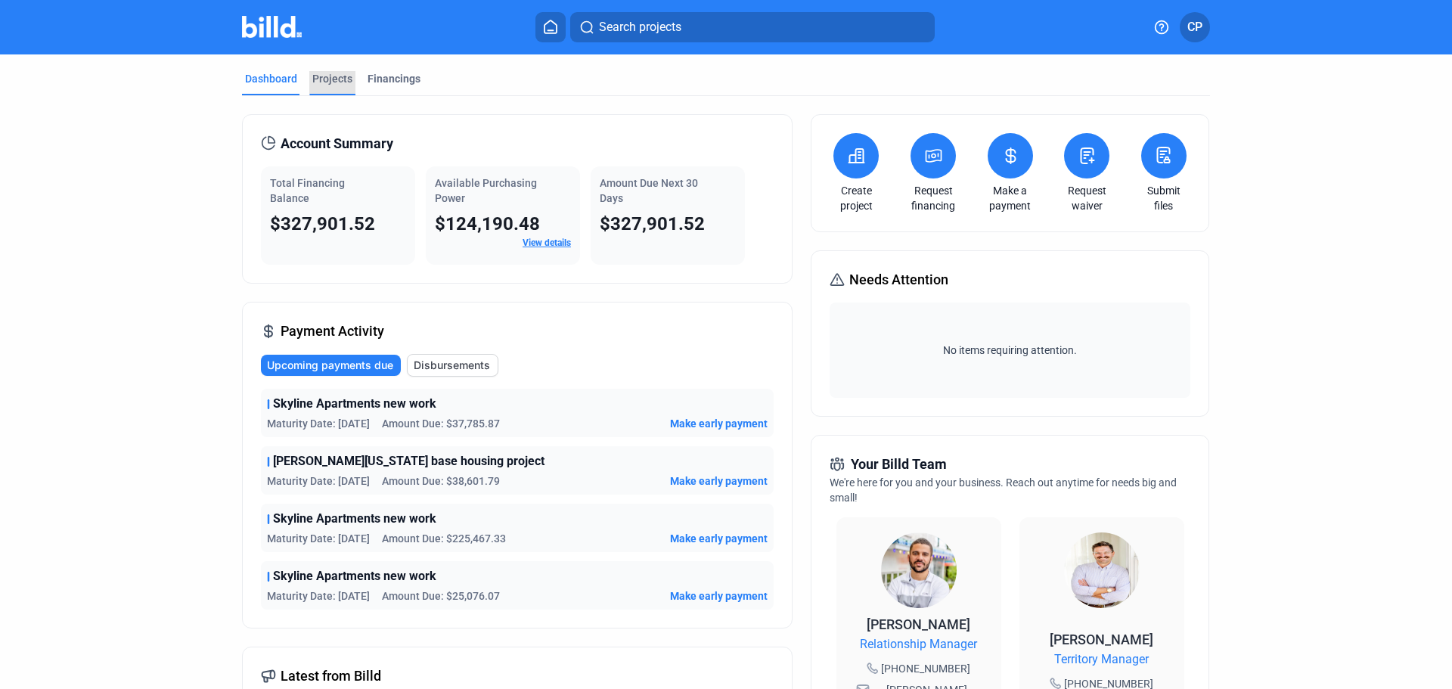
click at [330, 79] on div "Projects" at bounding box center [332, 78] width 40 height 15
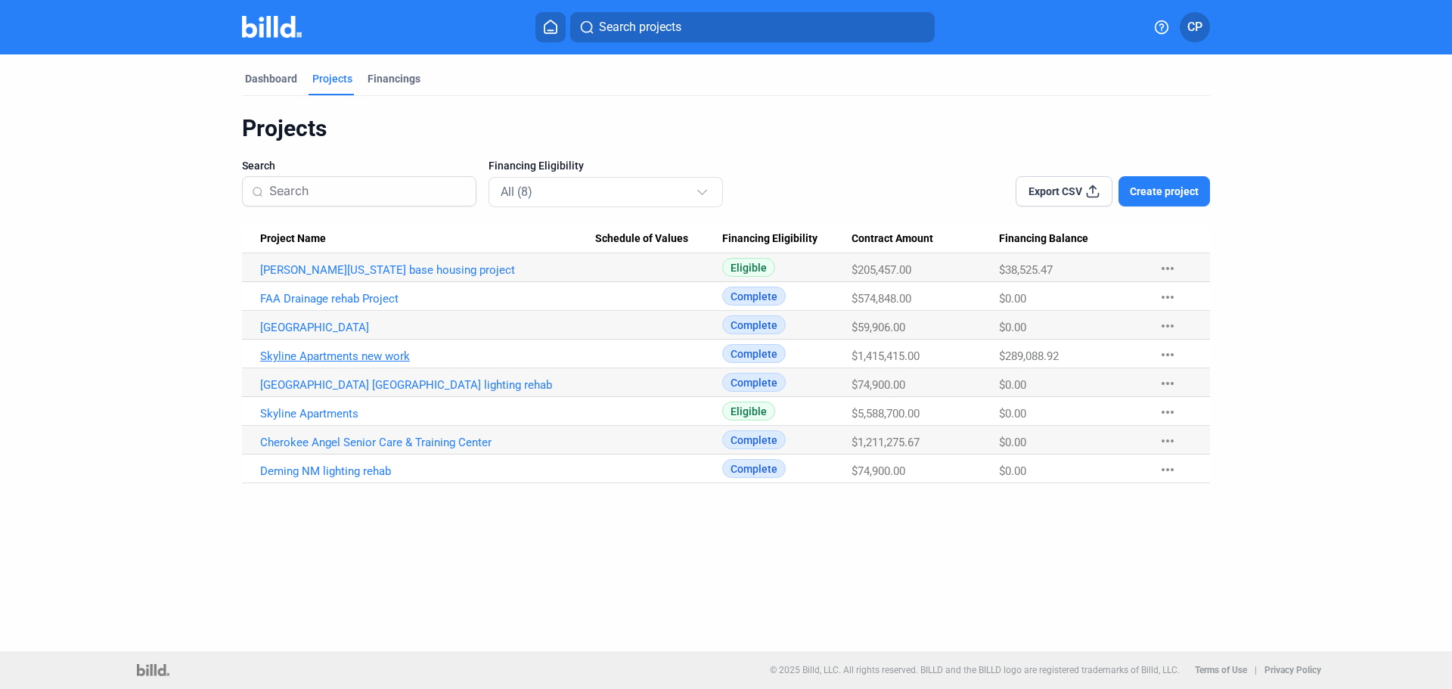
click at [338, 357] on link "Skyline Apartments new work" at bounding box center [427, 356] width 335 height 14
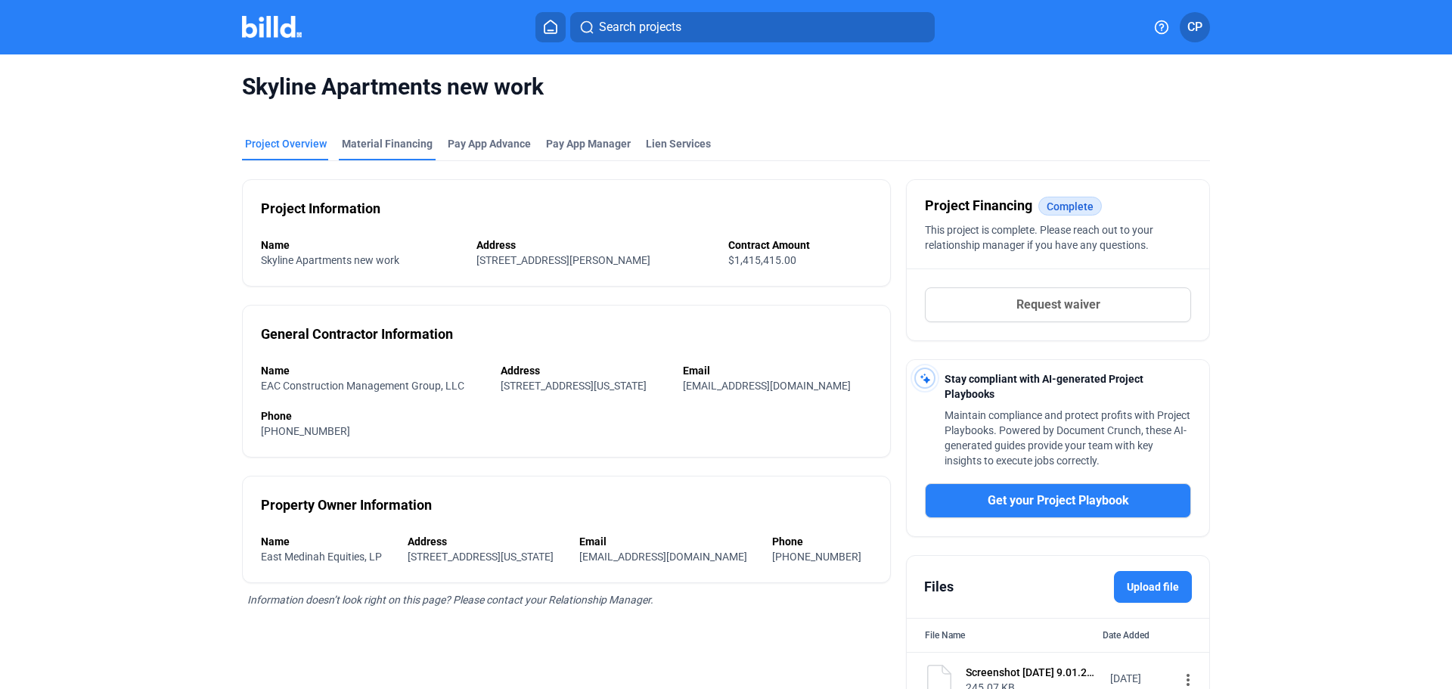
click at [403, 151] on div "Material Financing" at bounding box center [387, 143] width 91 height 15
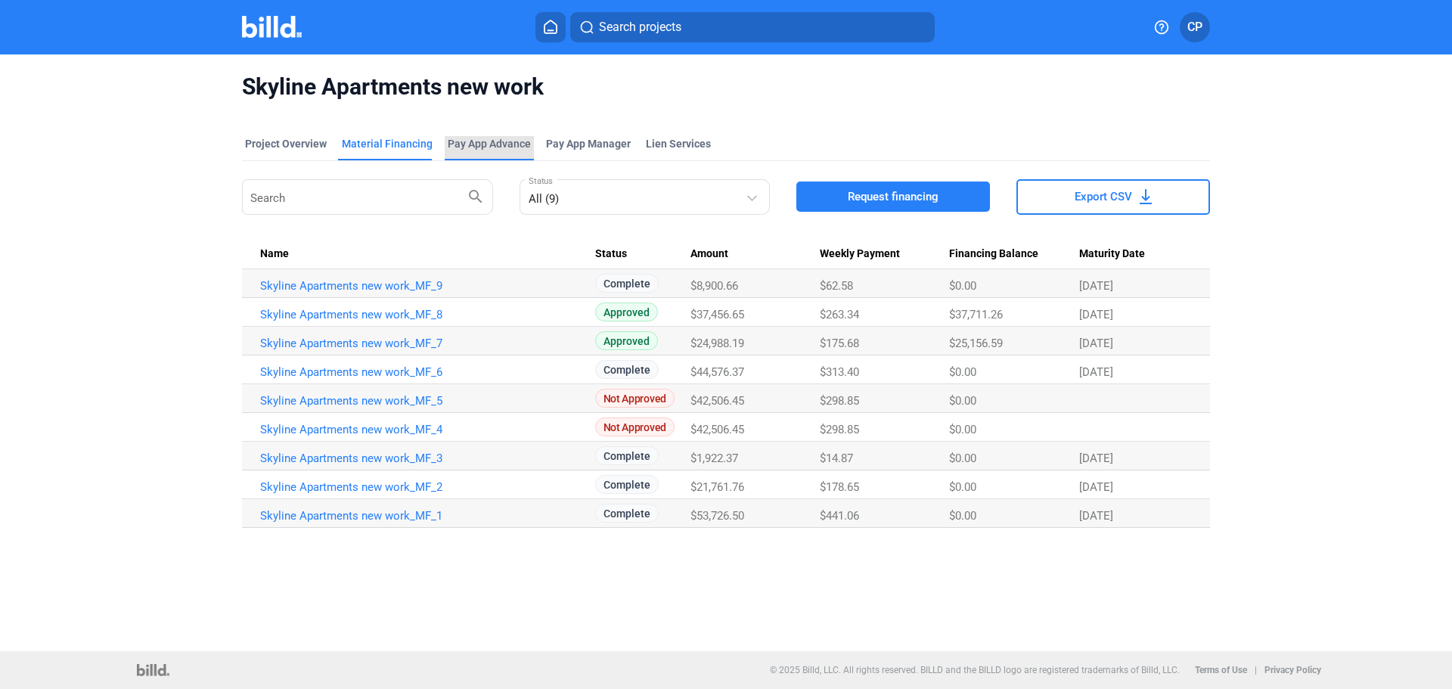
click at [504, 147] on div "Pay App Advance" at bounding box center [489, 143] width 83 height 15
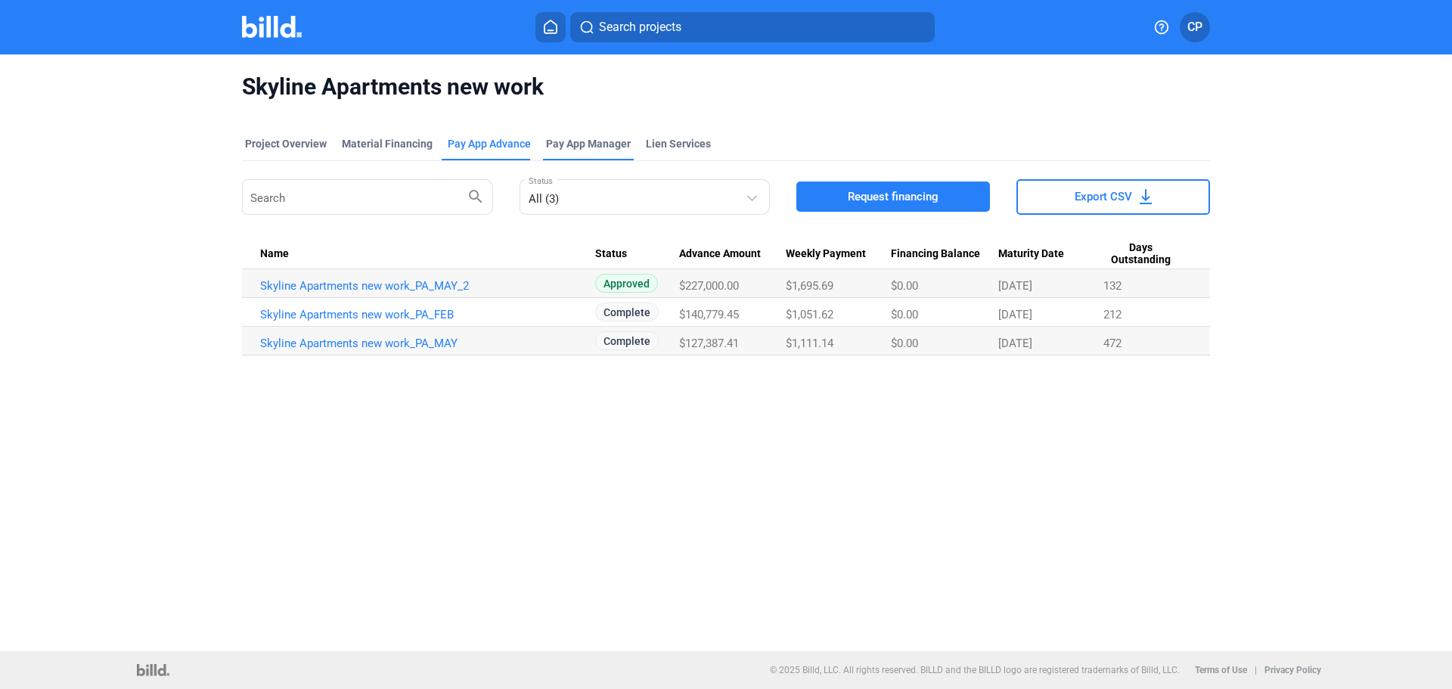
click at [605, 147] on span "Pay App Manager" at bounding box center [588, 143] width 85 height 15
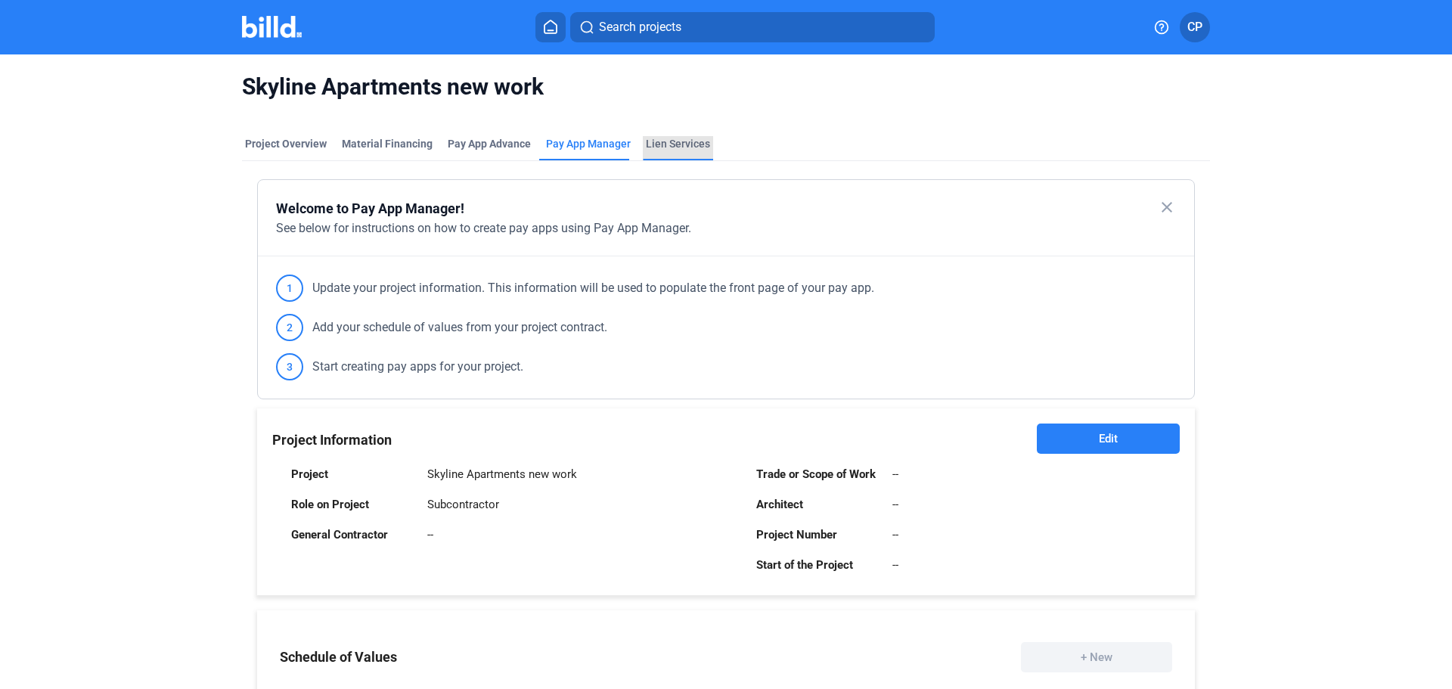
click at [673, 147] on div "Lien Services" at bounding box center [678, 143] width 64 height 15
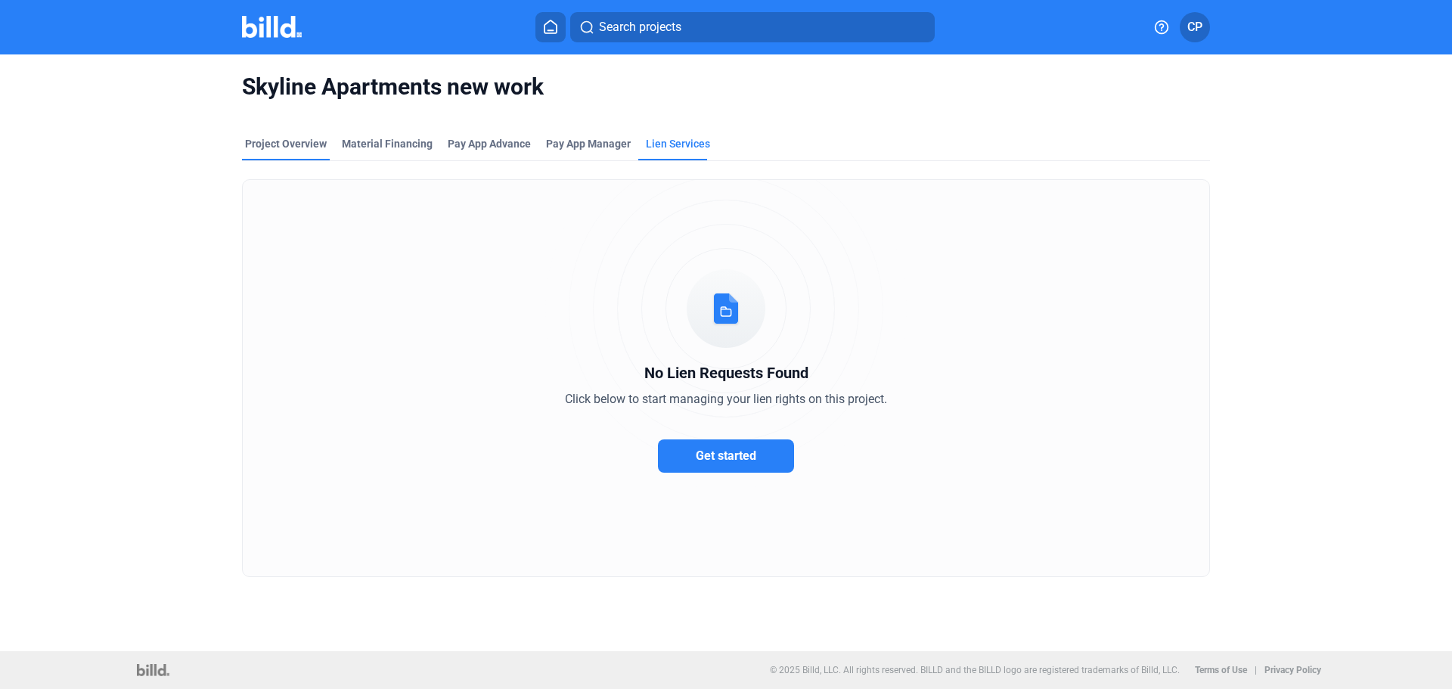
click at [309, 144] on div "Project Overview" at bounding box center [286, 143] width 82 height 15
